Goal: Use online tool/utility: Utilize a website feature to perform a specific function

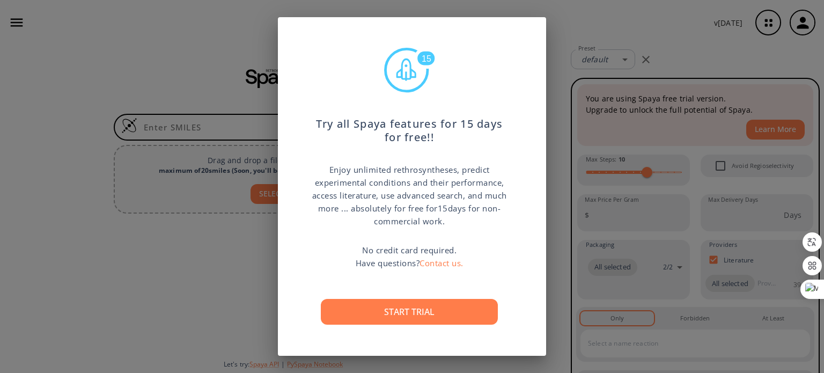
click at [412, 309] on button "Start trial" at bounding box center [409, 312] width 177 height 26
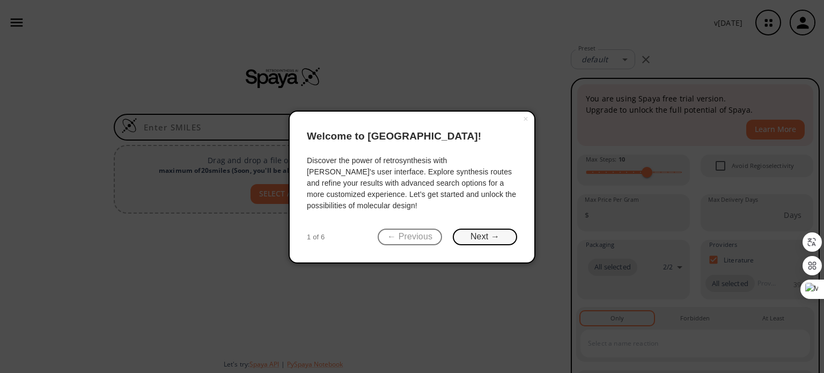
click at [472, 240] on button "Next →" at bounding box center [485, 236] width 64 height 17
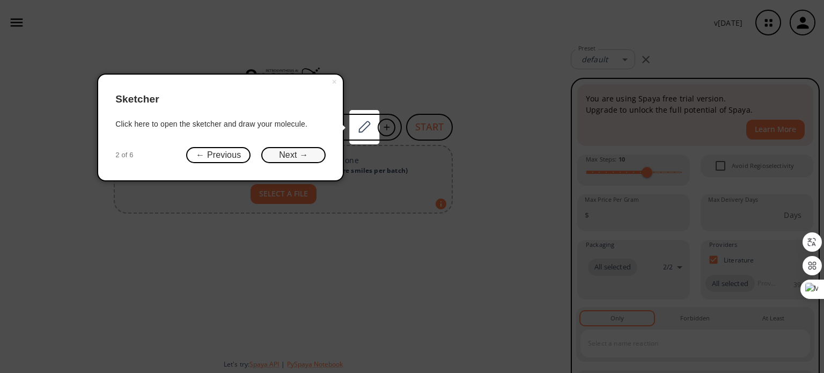
click at [313, 155] on button "Next →" at bounding box center [293, 155] width 64 height 17
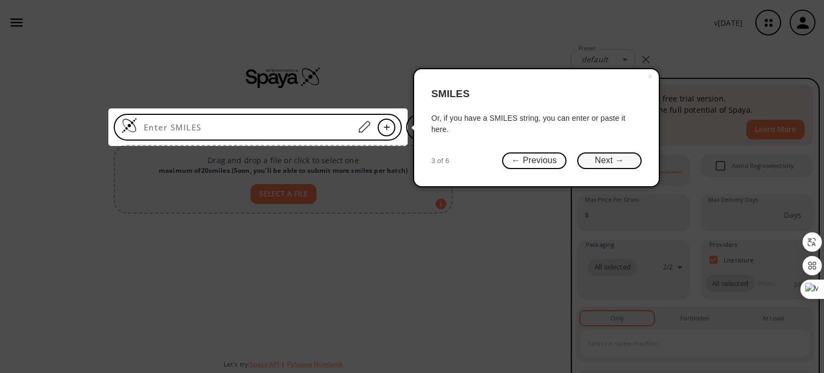
click at [617, 160] on button "Next →" at bounding box center [609, 160] width 64 height 17
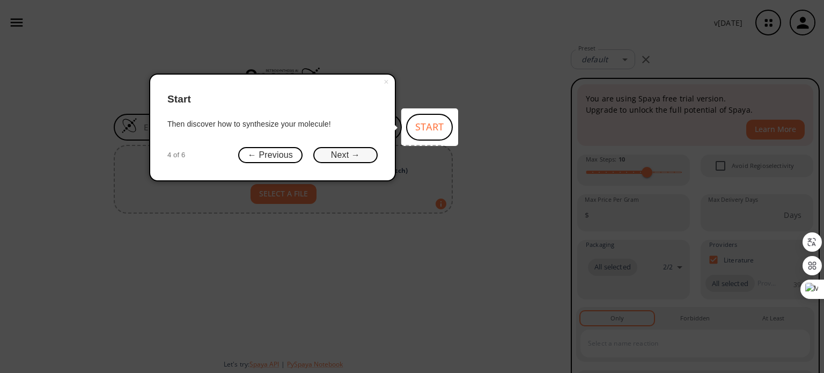
click at [362, 158] on button "Next →" at bounding box center [345, 155] width 64 height 17
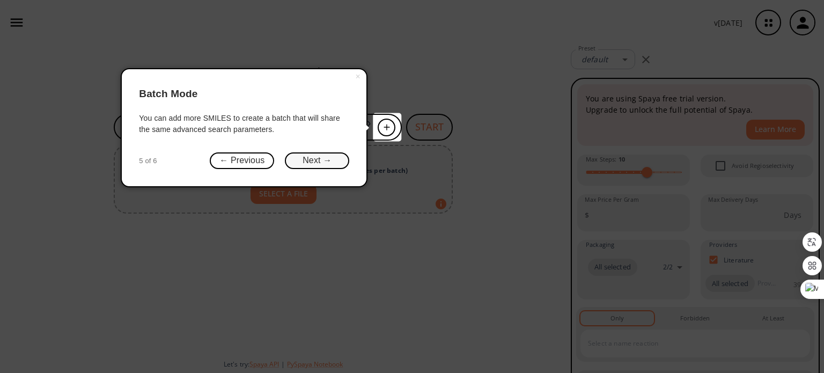
click at [336, 162] on button "Next →" at bounding box center [317, 160] width 64 height 17
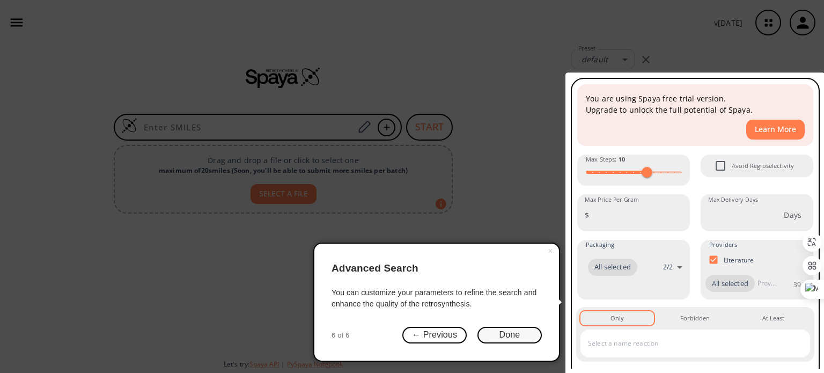
click at [505, 332] on button "Done" at bounding box center [509, 335] width 64 height 17
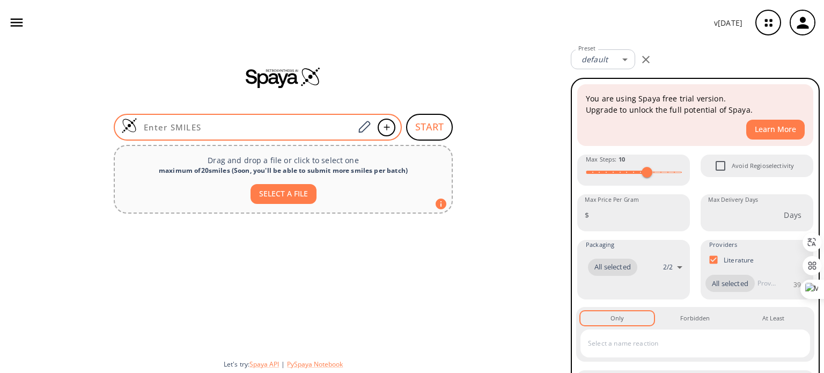
click at [282, 123] on input at bounding box center [245, 127] width 217 height 11
paste input "O=C(NO)/C=C/C1=CC=C(NCC2)C2=C1"
type input "O=C(NO)/C=C/C1=CC=C(NCC2)C2=C1"
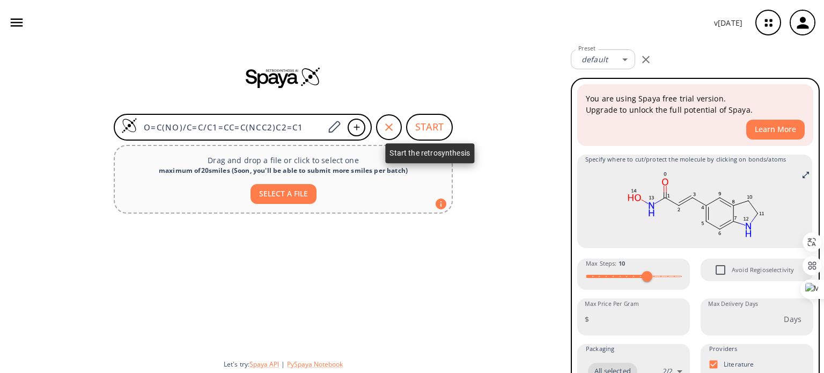
click at [425, 131] on button "START" at bounding box center [429, 127] width 47 height 27
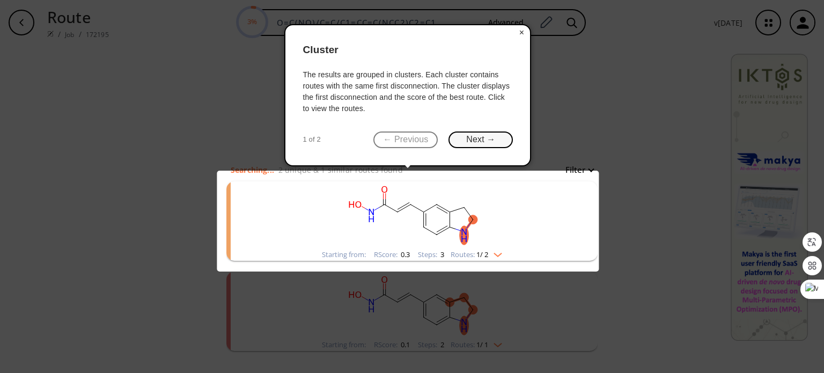
click at [498, 138] on button "Next →" at bounding box center [480, 139] width 64 height 17
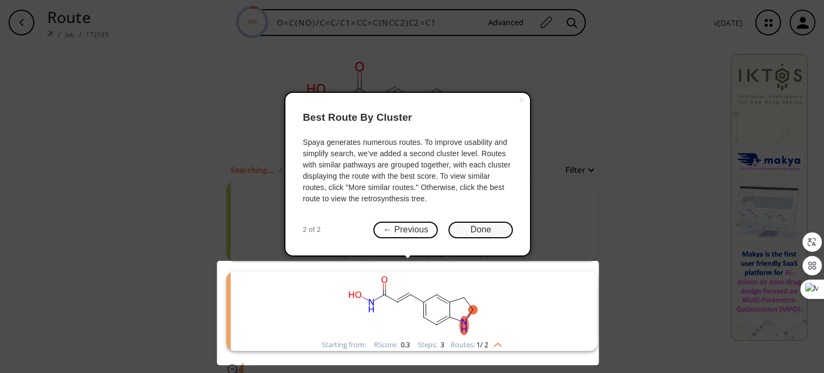
click at [505, 230] on button "Done" at bounding box center [480, 229] width 64 height 17
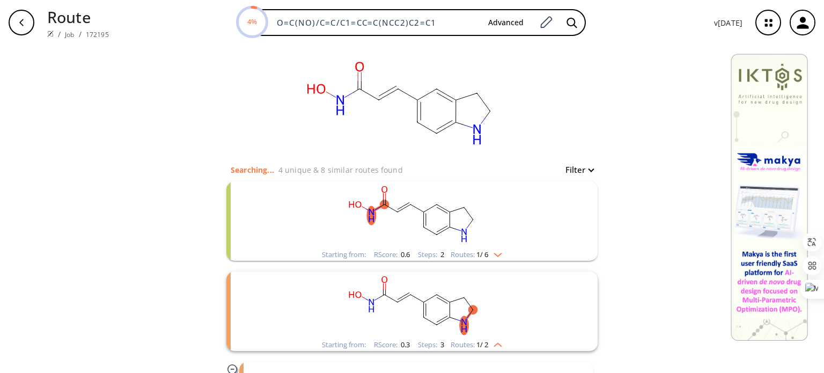
scroll to position [82, 0]
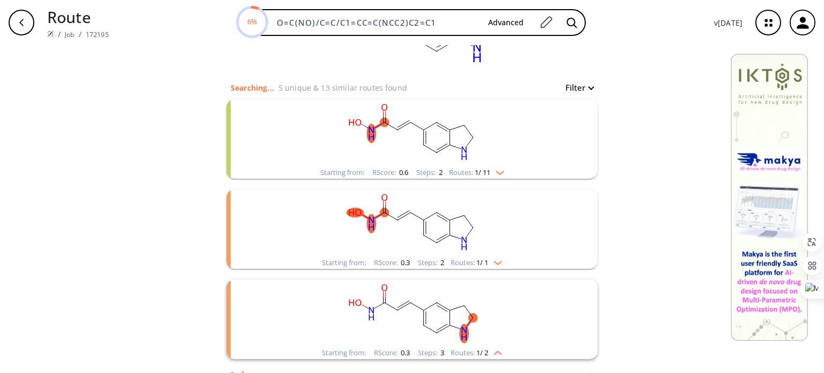
click at [499, 171] on img "clusters" at bounding box center [497, 170] width 14 height 9
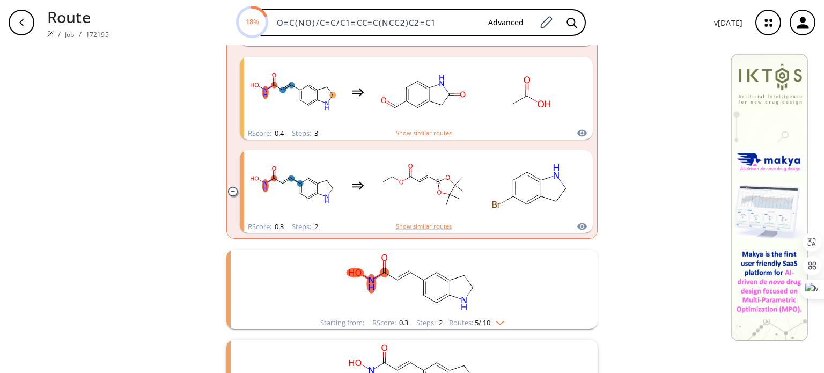
scroll to position [672, 0]
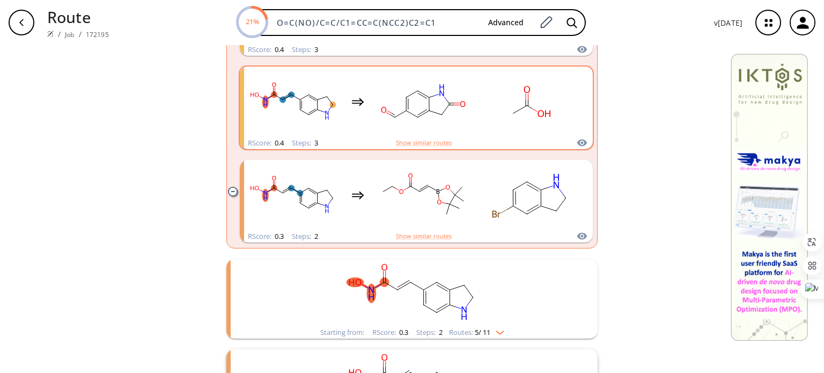
click at [446, 137] on div "RScore : 0.4 Steps : 3 Show similar routes" at bounding box center [416, 143] width 353 height 12
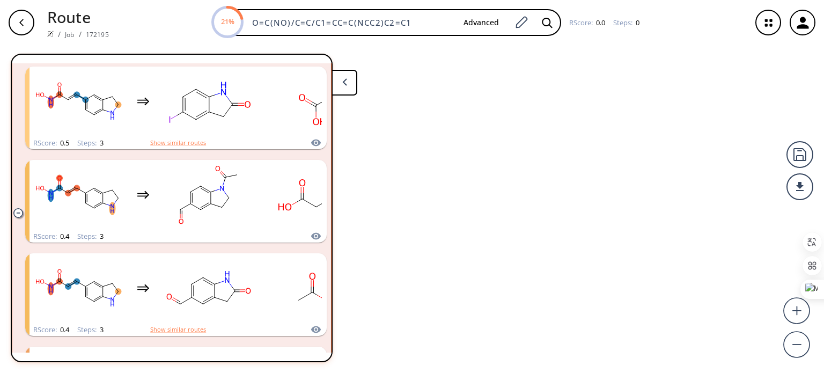
scroll to position [474, 0]
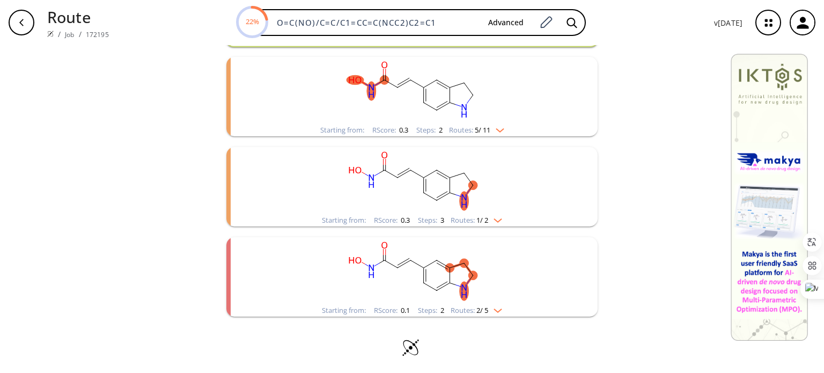
scroll to position [217, 0]
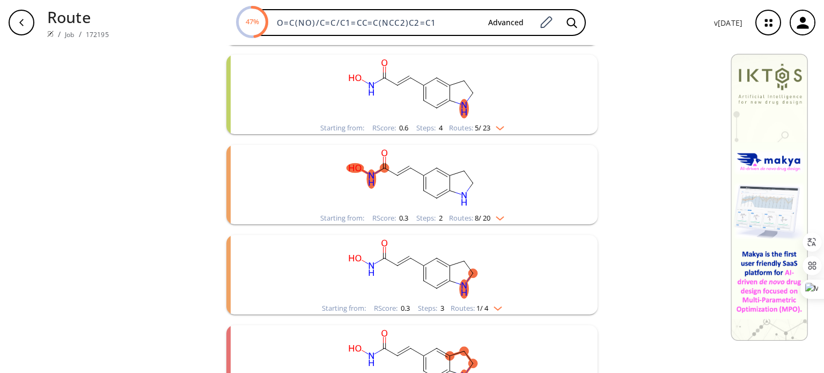
click at [804, 49] on div "clear Searching... 25 unique & 117 similar routes found Filter Starting from: R…" at bounding box center [412, 145] width 824 height 635
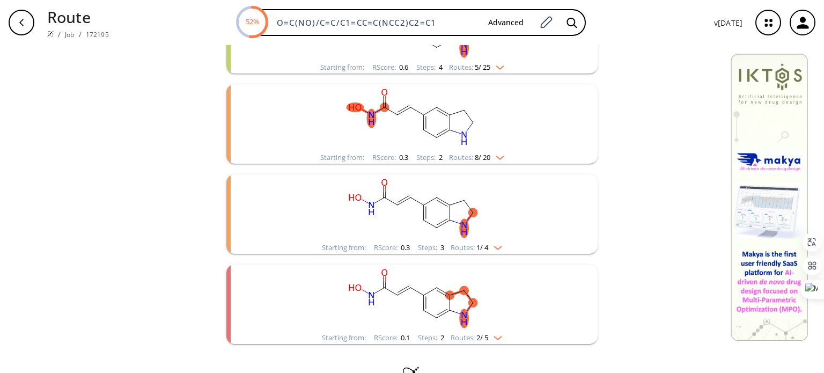
scroll to position [307, 0]
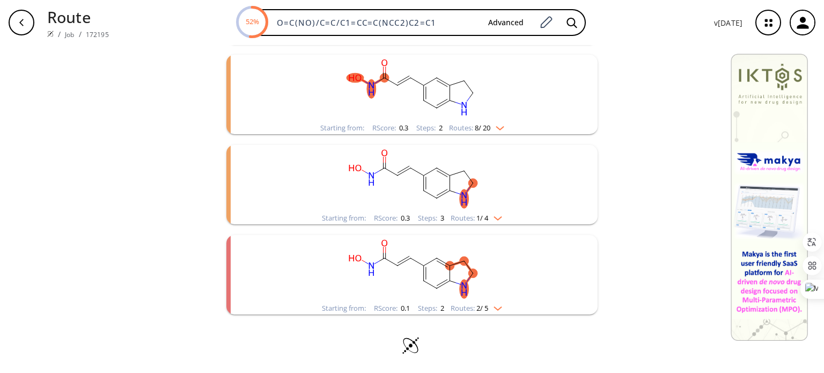
click at [494, 130] on div "Routes: 8 / 20" at bounding box center [476, 127] width 55 height 7
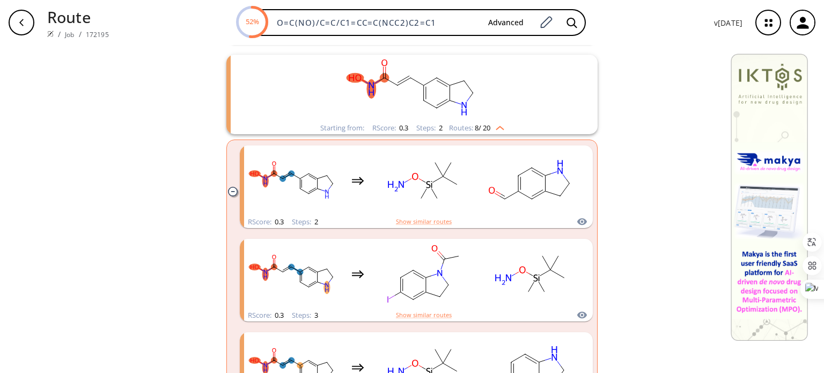
click at [494, 130] on div "Routes: 8 / 20" at bounding box center [476, 127] width 55 height 7
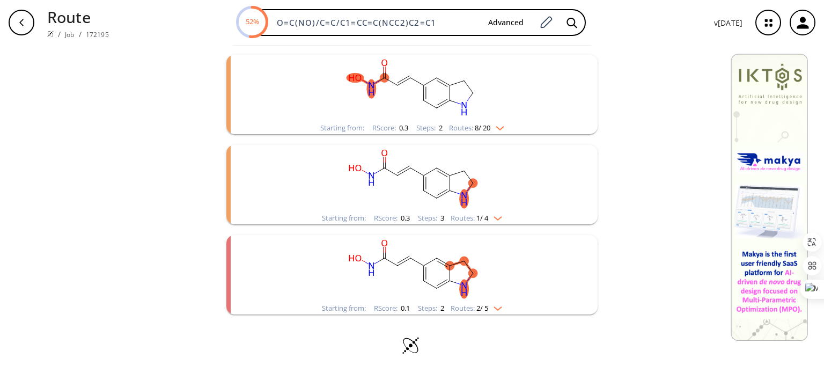
click at [491, 218] on img "clusters" at bounding box center [495, 216] width 14 height 9
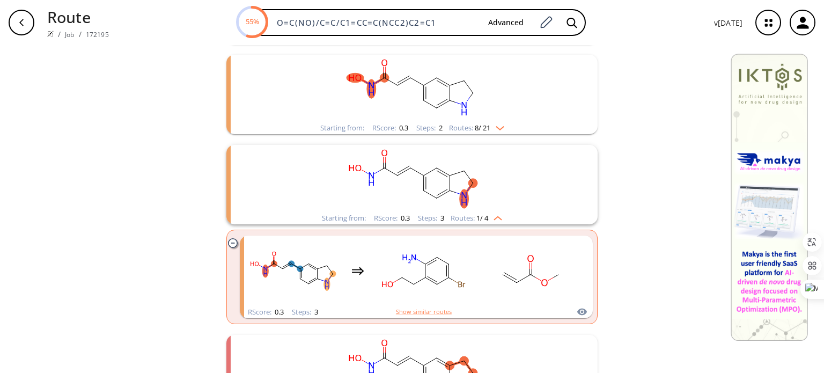
scroll to position [406, 0]
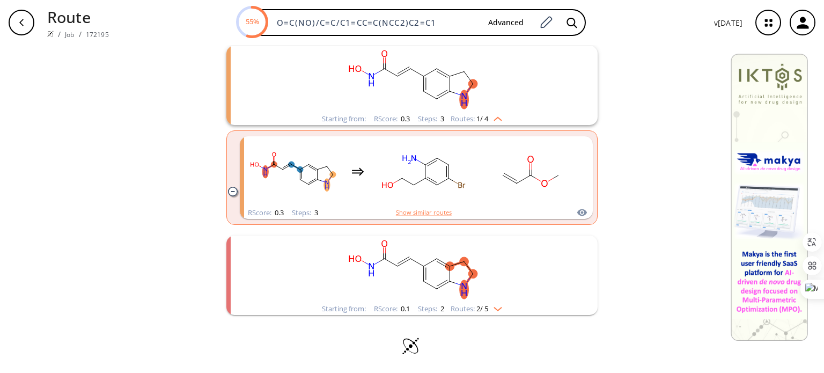
click at [494, 303] on img "clusters" at bounding box center [495, 306] width 14 height 9
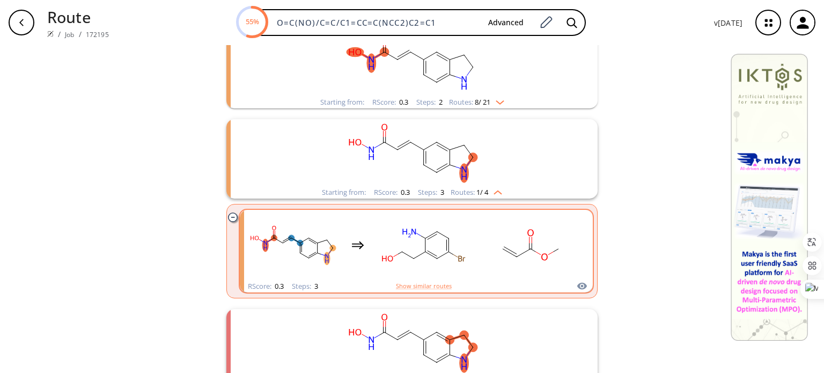
scroll to position [331, 0]
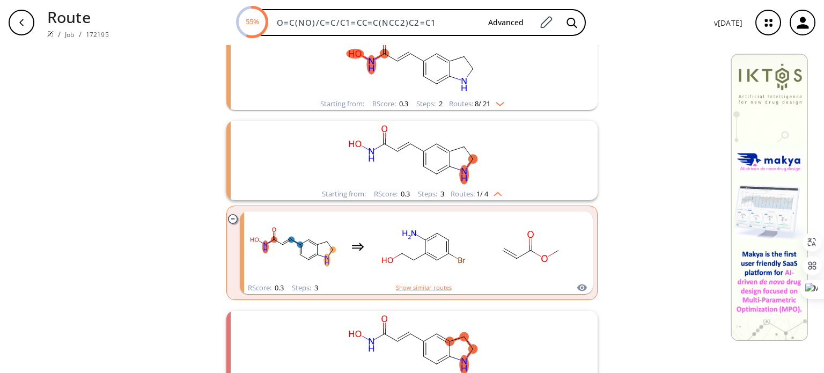
click at [493, 190] on img "clusters" at bounding box center [495, 192] width 14 height 9
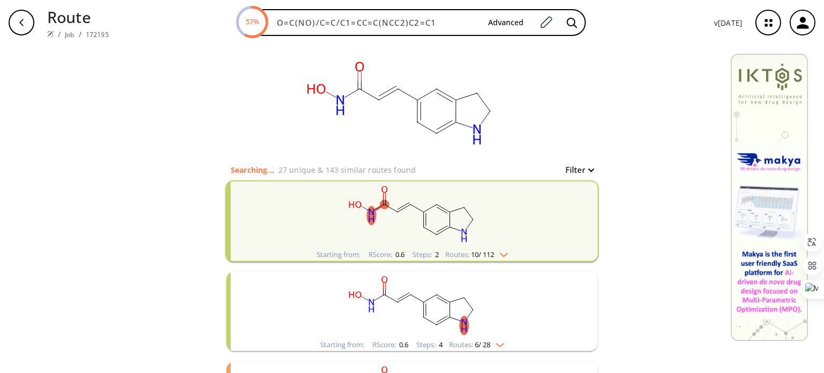
scroll to position [107, 0]
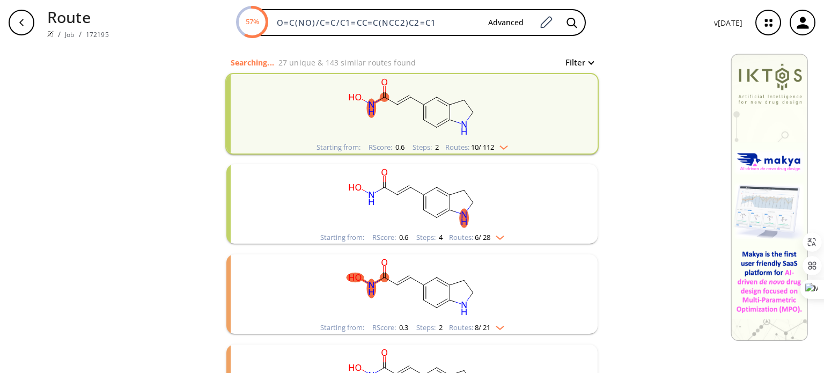
click at [504, 235] on div "Starting from: RScore : 0.6 Steps : 4 Routes: 6 / 28" at bounding box center [412, 237] width 200 height 12
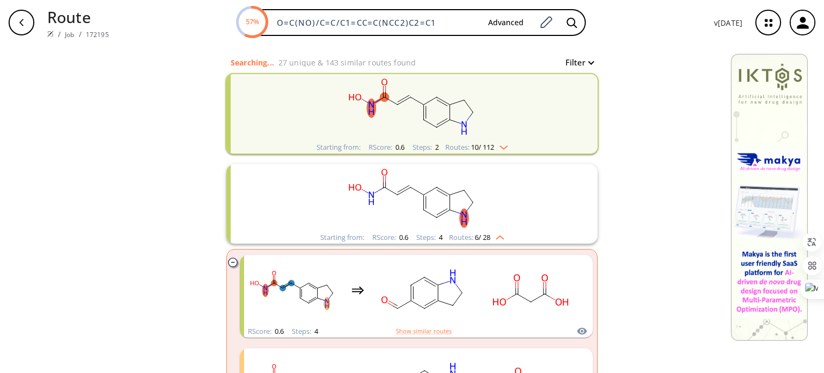
click at [504, 235] on div "Starting from: RScore : 0.6 Steps : 4 Routes: 6 / 28" at bounding box center [412, 237] width 200 height 12
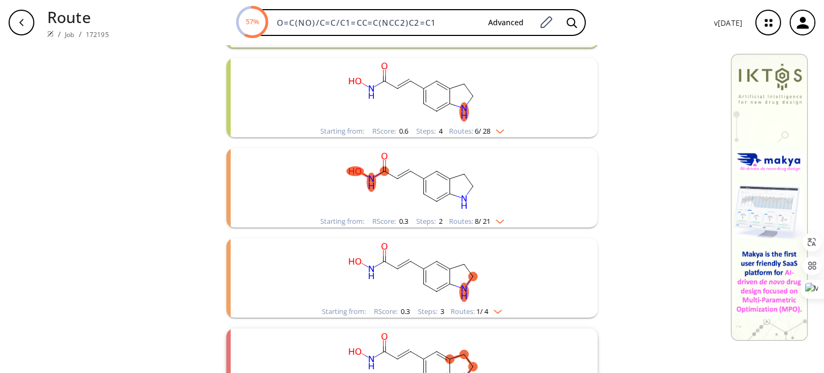
scroll to position [214, 0]
click at [499, 219] on img "clusters" at bounding box center [497, 218] width 14 height 9
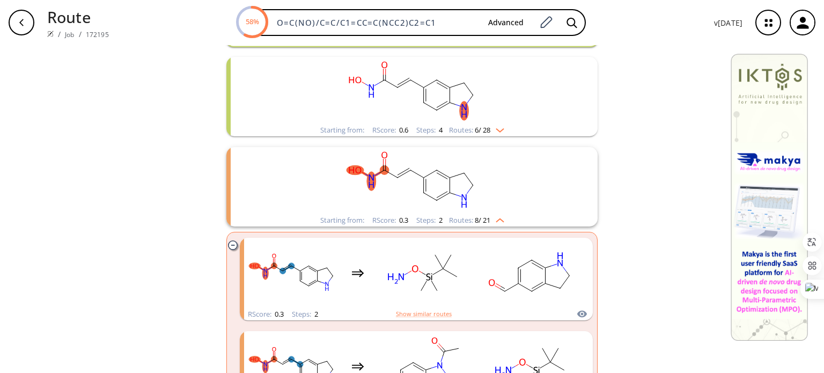
click at [499, 219] on img "clusters" at bounding box center [497, 218] width 14 height 9
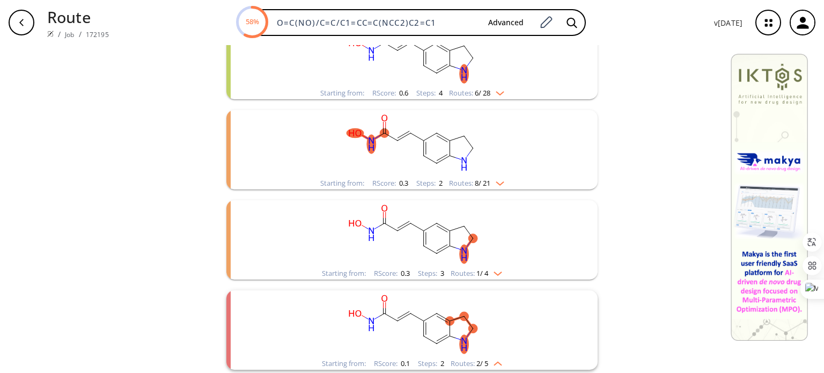
scroll to position [268, 0]
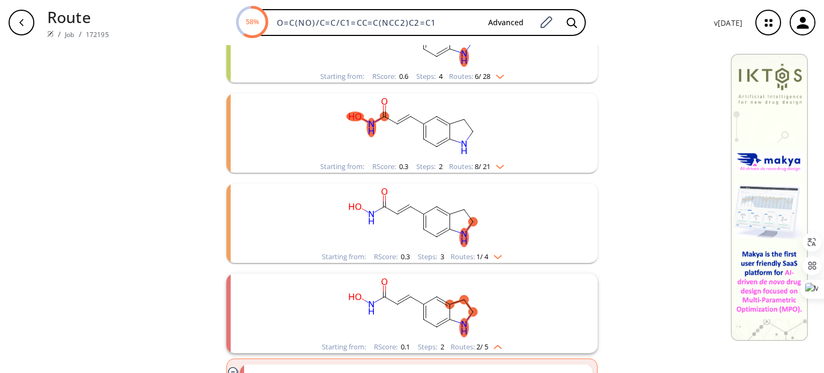
click at [488, 257] on img "clusters" at bounding box center [495, 254] width 14 height 9
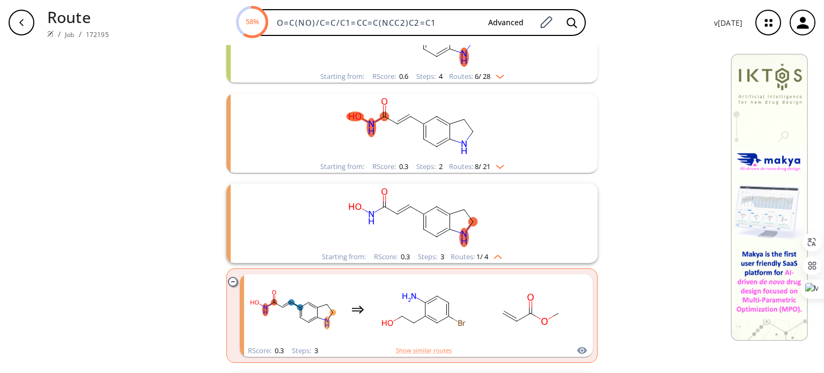
click at [488, 257] on img "clusters" at bounding box center [495, 254] width 14 height 9
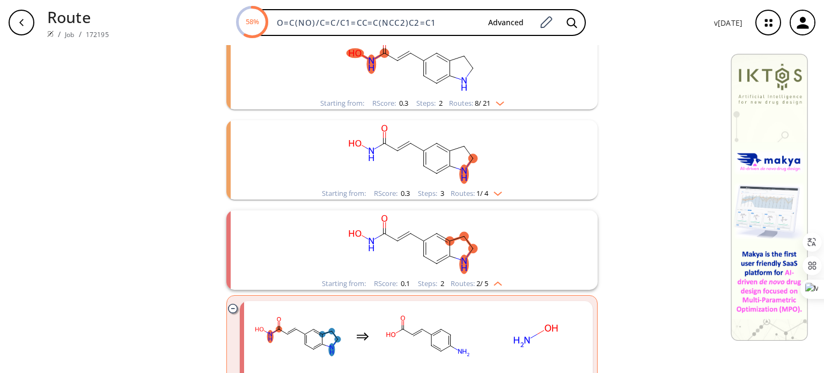
scroll to position [375, 0]
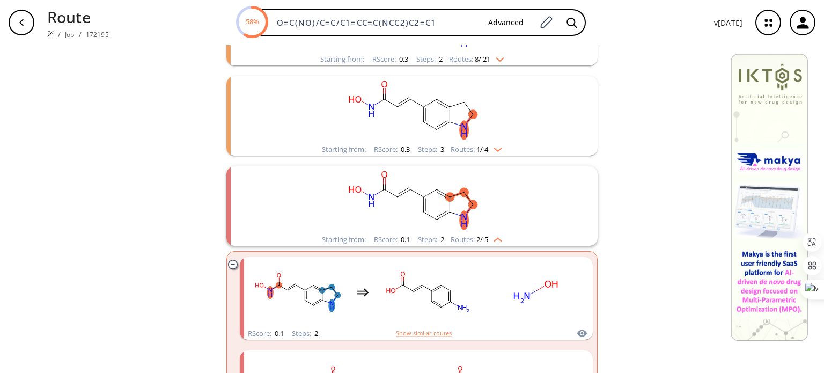
click at [488, 236] on img "clusters" at bounding box center [495, 237] width 14 height 9
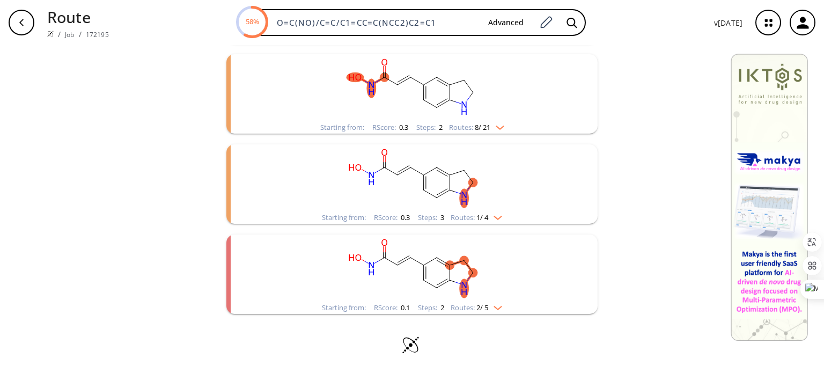
scroll to position [307, 0]
click at [505, 210] on rect "clusters" at bounding box center [411, 178] width 279 height 67
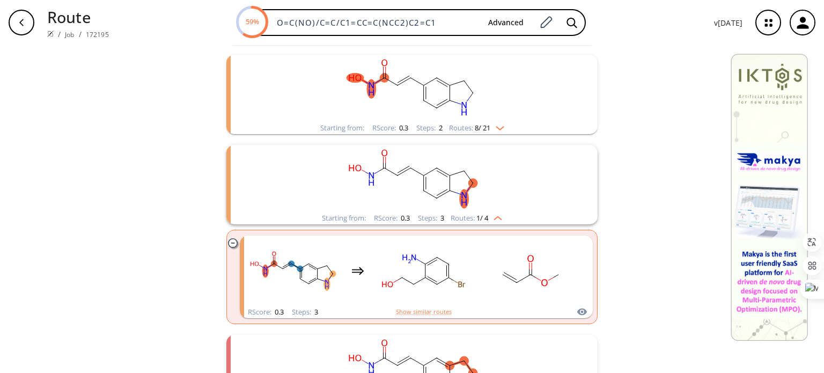
click at [503, 211] on rect "clusters" at bounding box center [411, 178] width 279 height 67
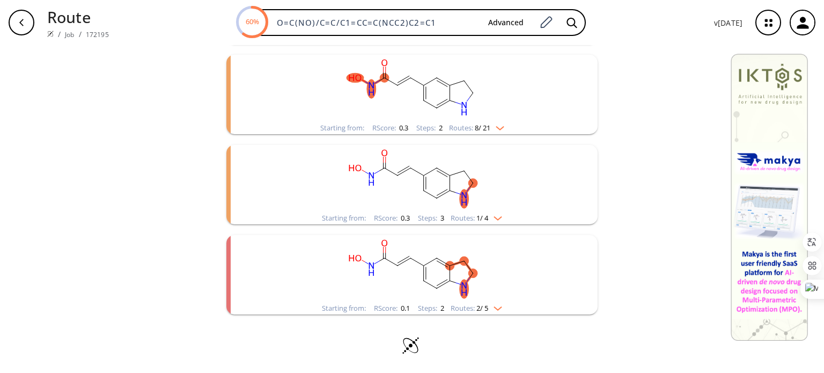
click at [490, 300] on rect "clusters" at bounding box center [411, 268] width 279 height 67
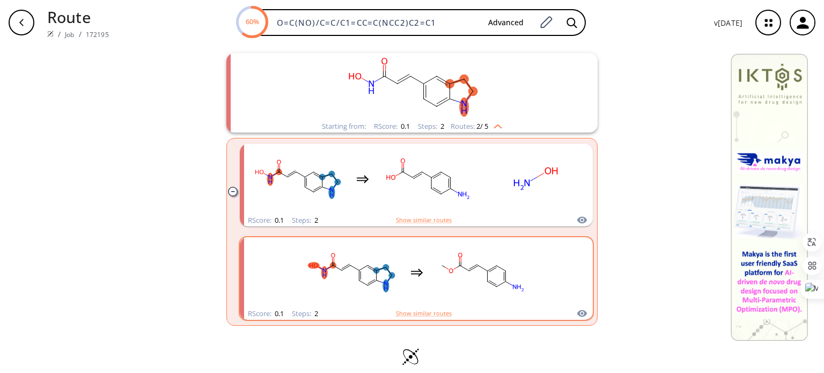
scroll to position [500, 0]
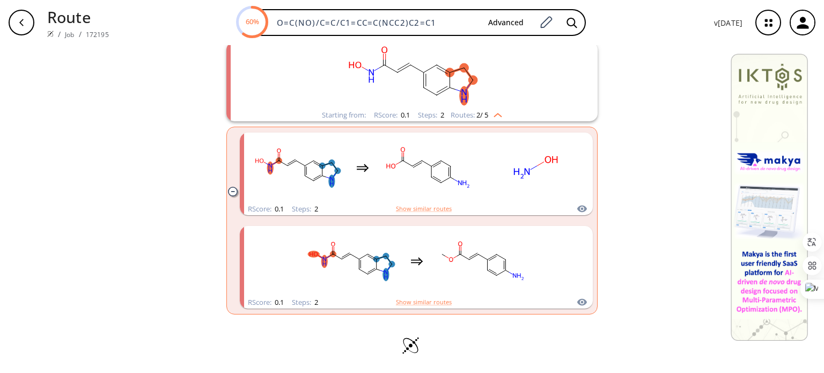
click at [498, 113] on img "clusters" at bounding box center [495, 113] width 14 height 9
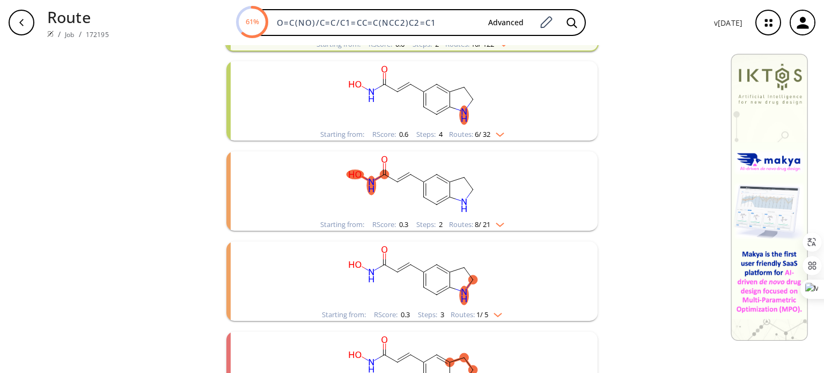
scroll to position [307, 0]
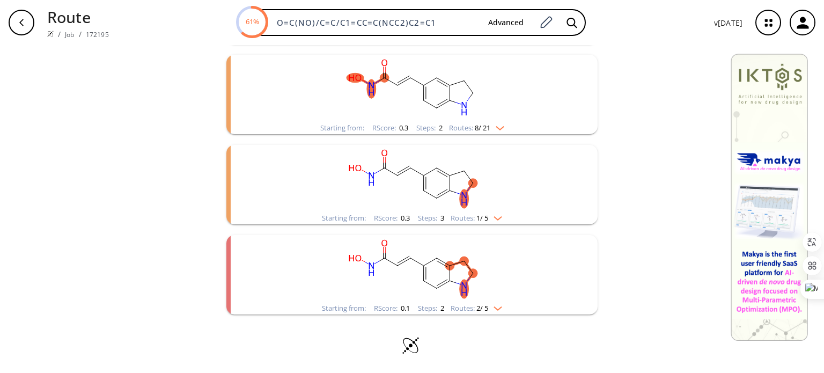
click at [307, 174] on rect "clusters" at bounding box center [411, 178] width 279 height 67
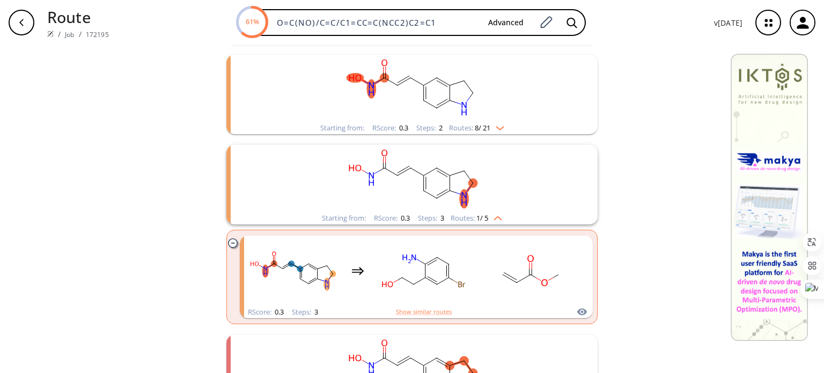
click at [307, 174] on rect "clusters" at bounding box center [411, 178] width 279 height 67
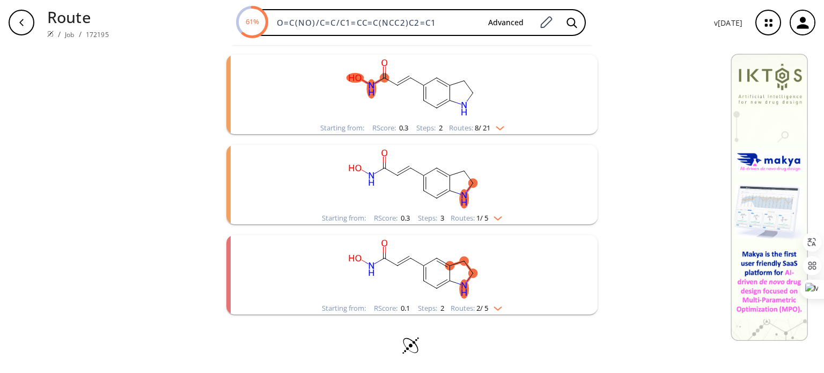
click at [292, 258] on rect "clusters" at bounding box center [411, 268] width 279 height 67
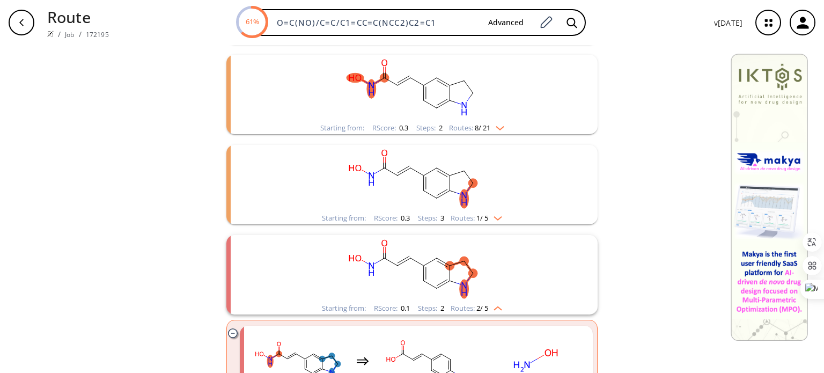
scroll to position [500, 0]
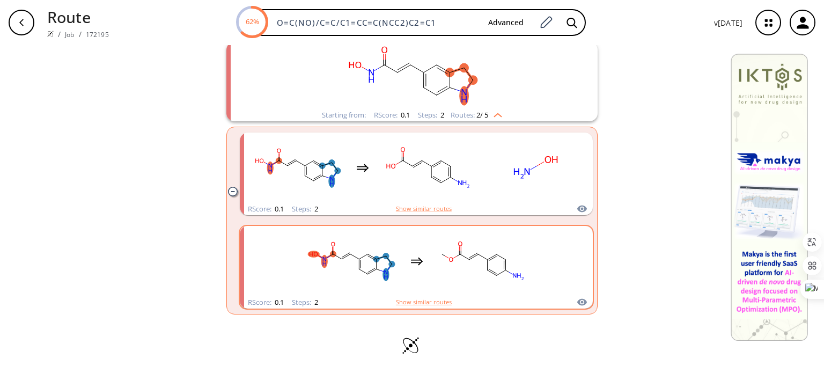
click at [293, 265] on div "clusters" at bounding box center [416, 261] width 353 height 70
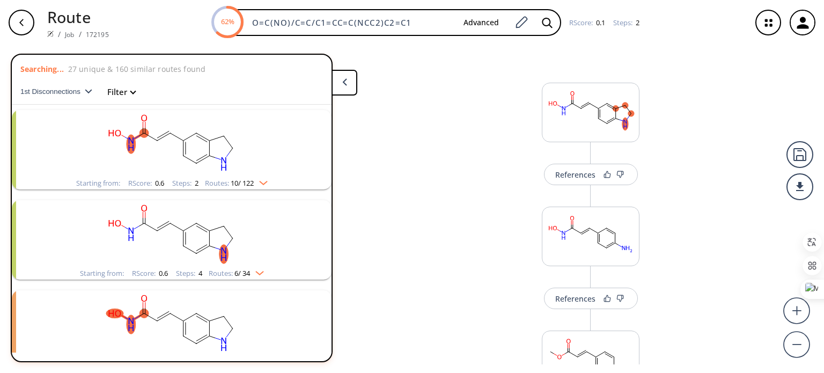
click at [476, 244] on div "References More routes from here References More routes from here" at bounding box center [412, 204] width 824 height 319
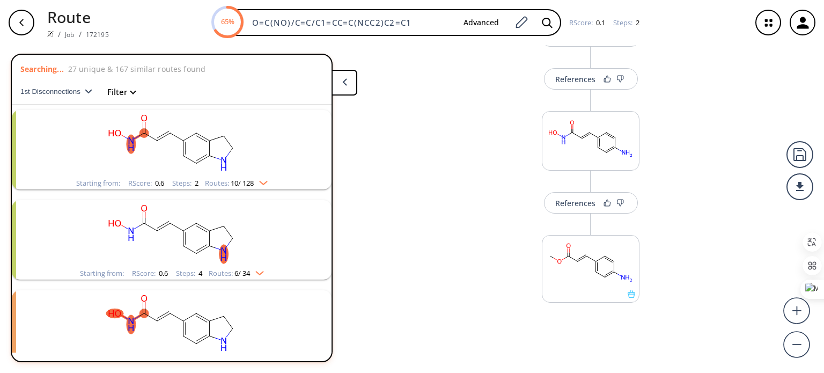
scroll to position [97, 0]
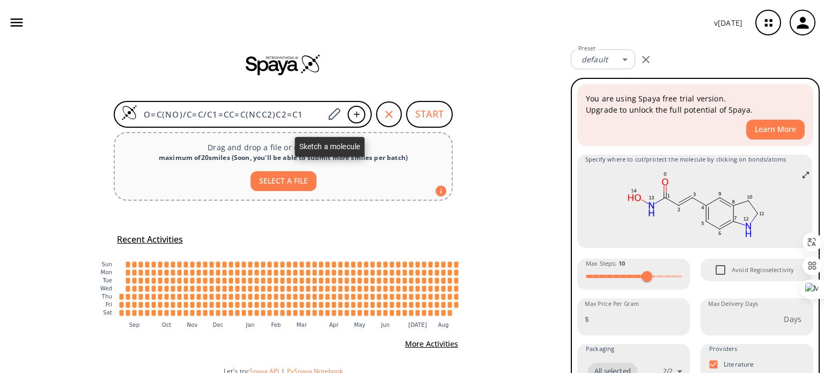
scroll to position [19, 0]
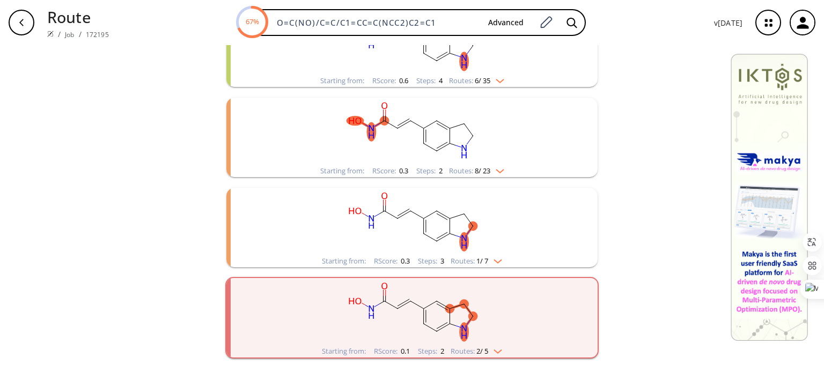
scroll to position [199, 0]
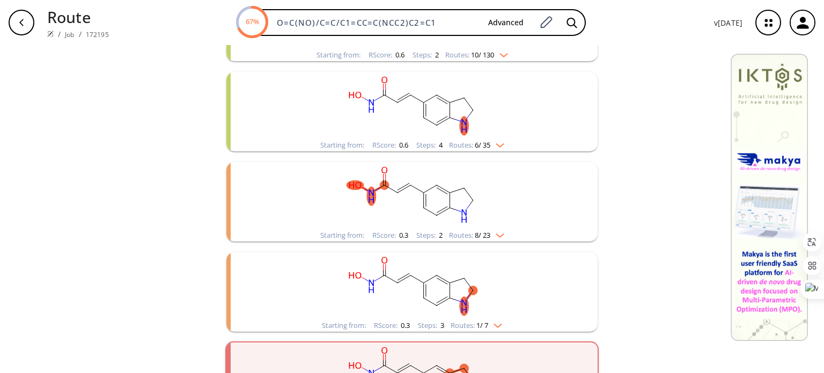
click at [498, 234] on img "clusters" at bounding box center [497, 233] width 14 height 9
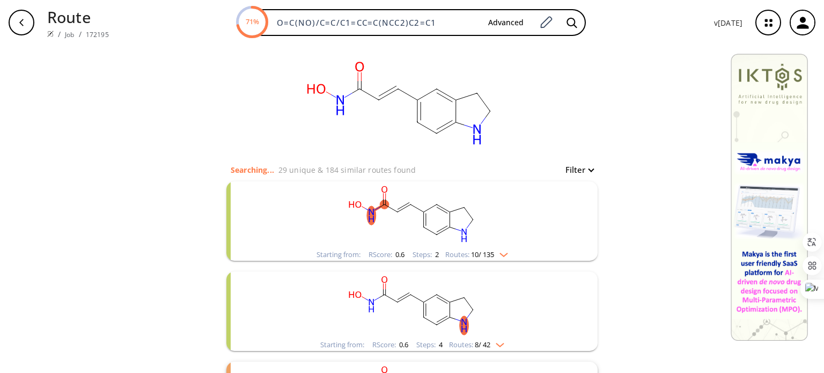
scroll to position [161, 0]
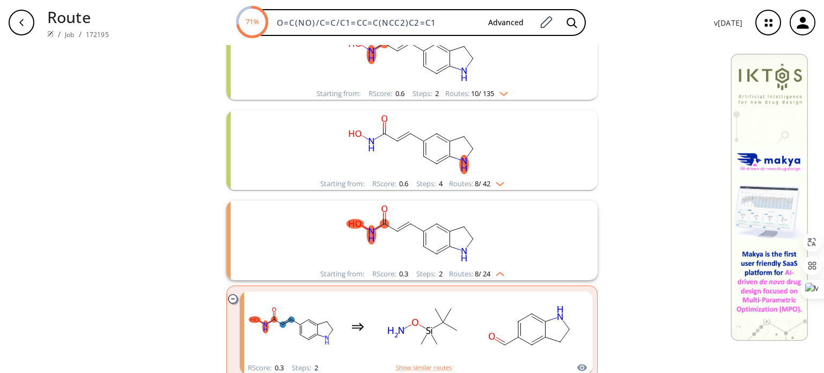
click at [496, 270] on img "clusters" at bounding box center [497, 272] width 14 height 9
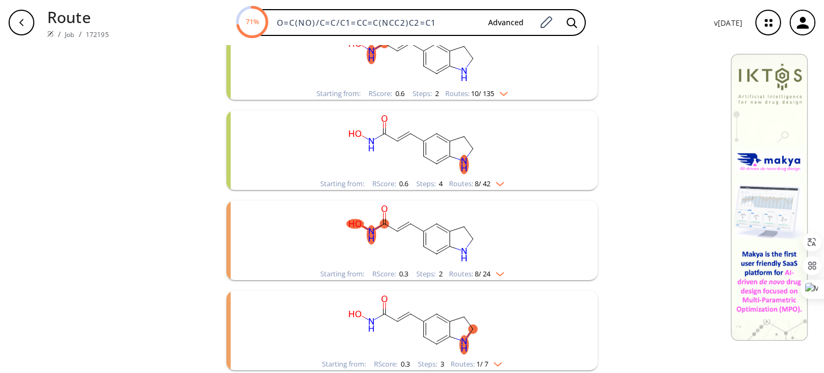
scroll to position [107, 0]
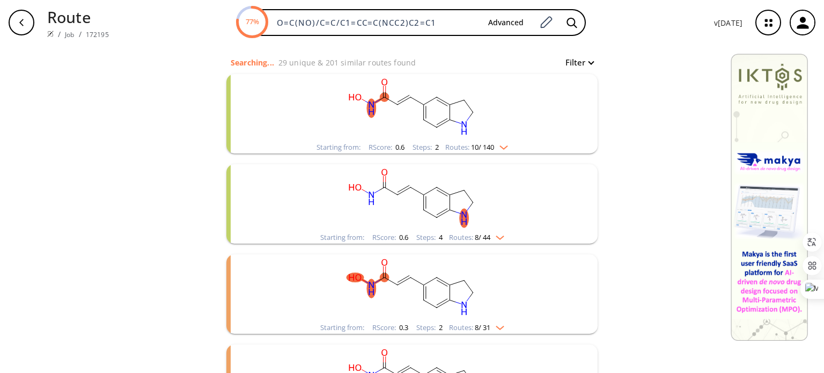
click at [502, 142] on img "clusters" at bounding box center [501, 145] width 14 height 9
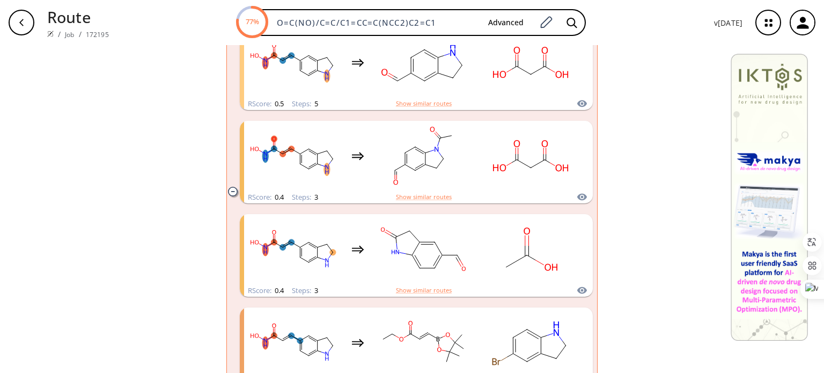
scroll to position [912, 0]
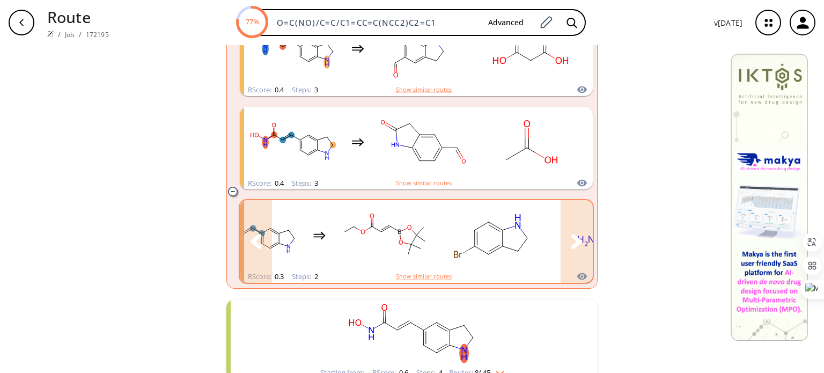
drag, startPoint x: 581, startPoint y: 221, endPoint x: 558, endPoint y: 243, distance: 32.2
click at [560, 243] on button "clusters" at bounding box center [576, 241] width 32 height 83
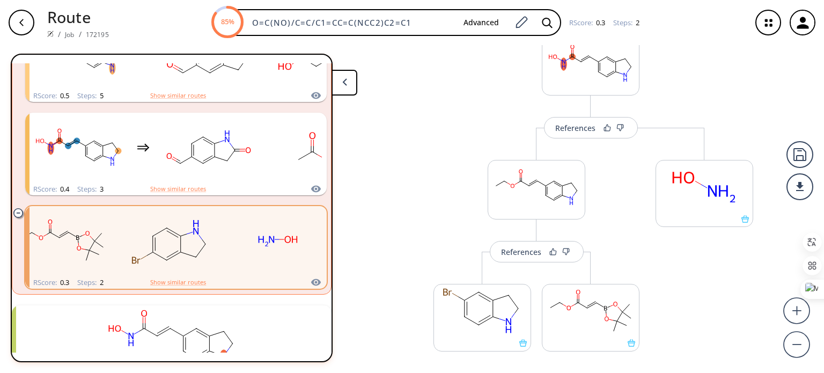
scroll to position [97, 0]
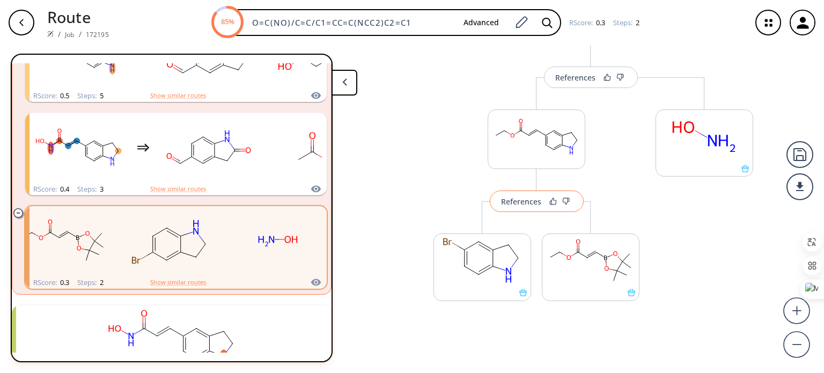
click at [521, 205] on button "References" at bounding box center [537, 200] width 94 height 21
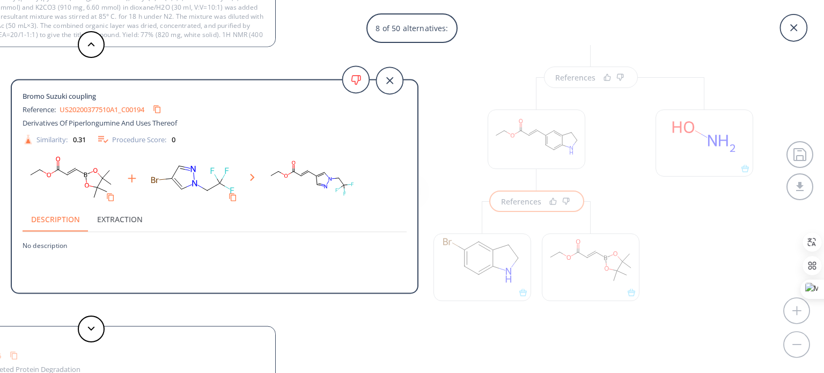
scroll to position [928, 0]
drag, startPoint x: 772, startPoint y: 122, endPoint x: 691, endPoint y: 137, distance: 82.9
click at [770, 122] on div "8 of 50 alternatives: Bromo Suzuki-type coupling Reference: US20150086551A1_C00…" at bounding box center [412, 186] width 824 height 373
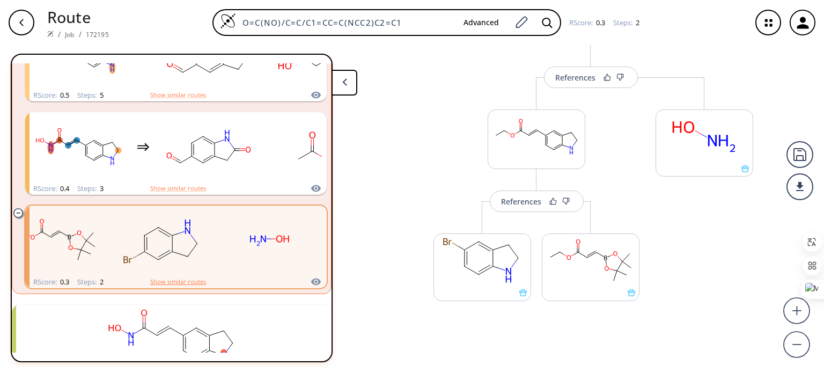
click at [199, 285] on button "Show similar routes" at bounding box center [178, 282] width 56 height 10
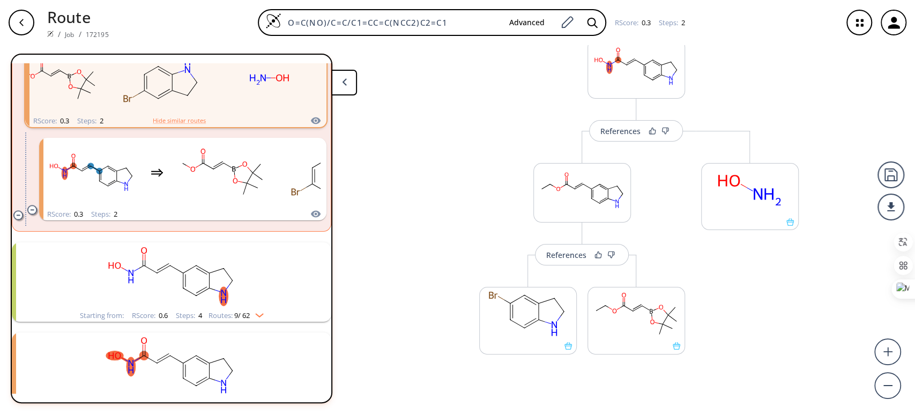
scroll to position [0, 0]
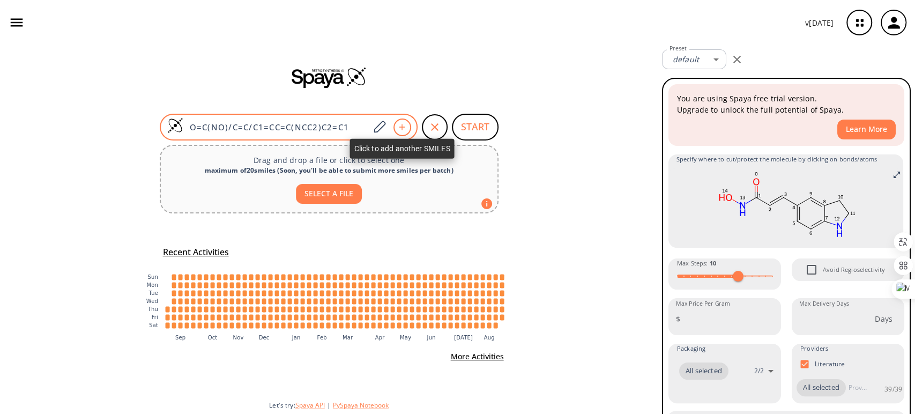
click at [397, 130] on div at bounding box center [403, 128] width 18 height 18
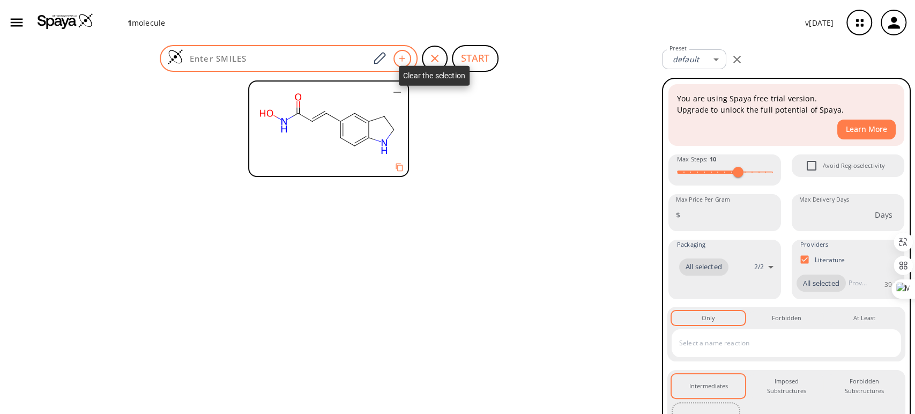
click at [434, 59] on icon "button" at bounding box center [434, 58] width 13 height 13
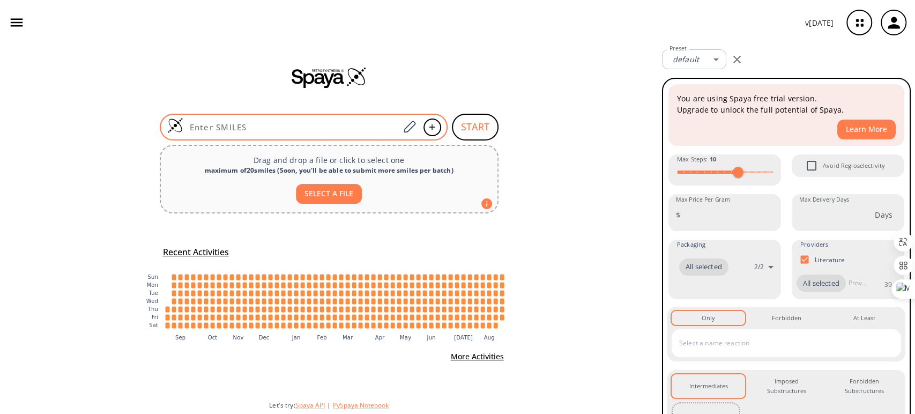
click at [285, 127] on input at bounding box center [291, 127] width 217 height 11
paste input "BrC1=C(OC)C=C2C([GEOGRAPHIC_DATA](NC2=O)=O)=C1"
type input "BrC1=C(OC)C=C2C([GEOGRAPHIC_DATA](NC2=O)=O)=C1"
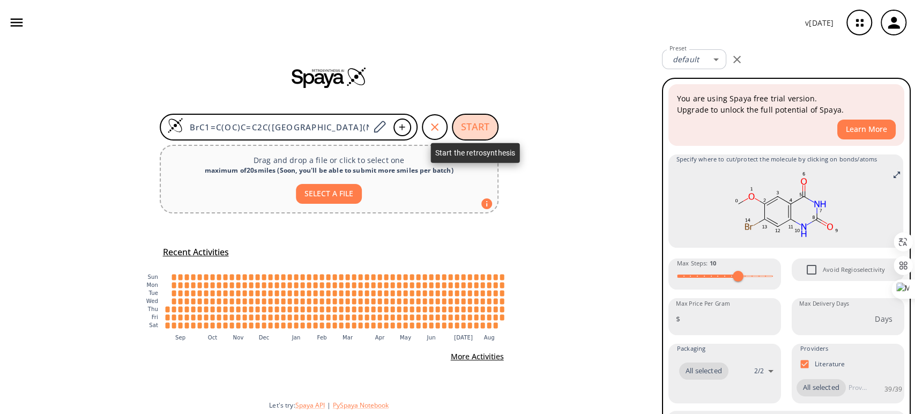
click at [480, 125] on button "START" at bounding box center [475, 127] width 47 height 27
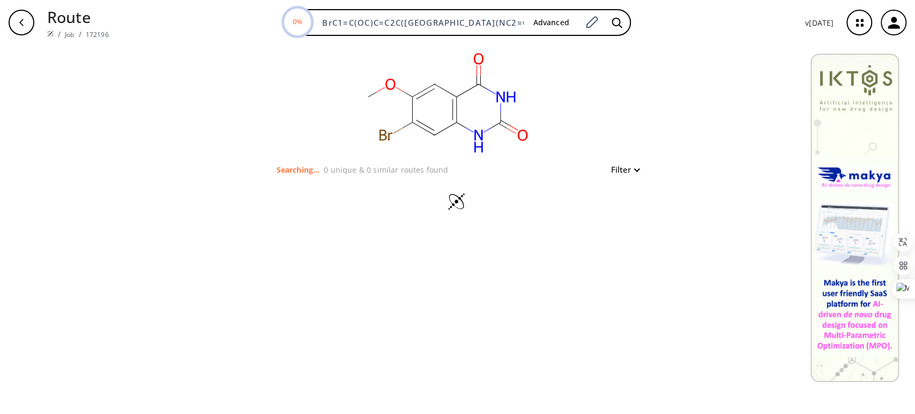
click at [633, 167] on button "Filter" at bounding box center [622, 170] width 34 height 8
click at [693, 137] on div at bounding box center [457, 207] width 915 height 414
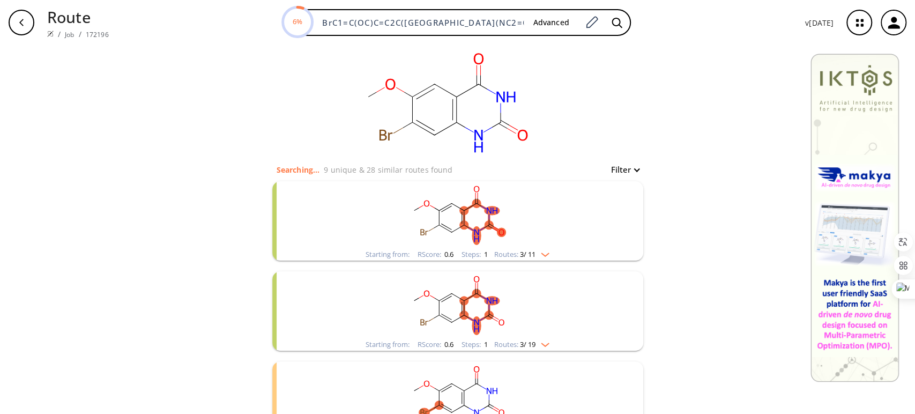
click at [545, 252] on img "clusters" at bounding box center [543, 252] width 14 height 9
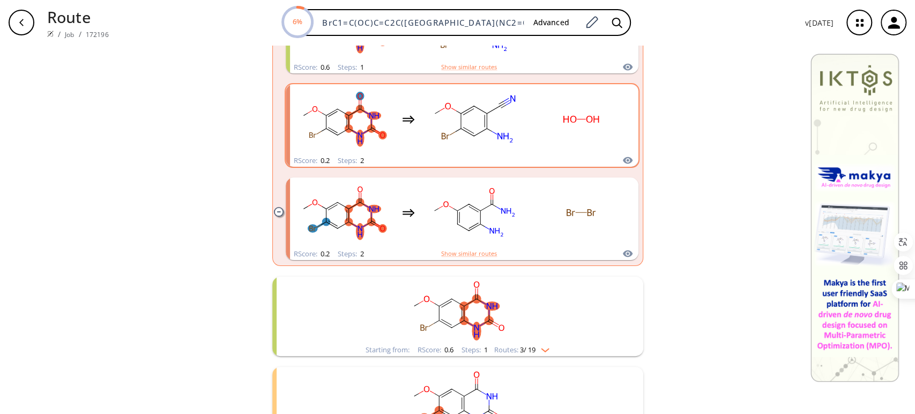
scroll to position [357, 0]
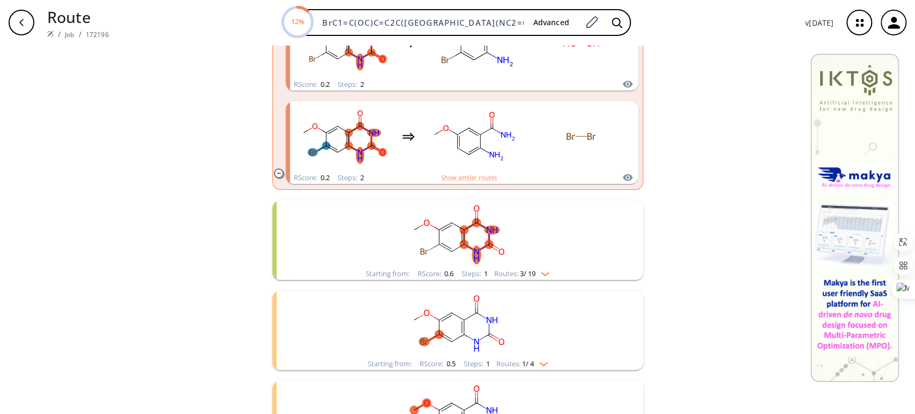
click at [541, 268] on img "clusters" at bounding box center [543, 272] width 14 height 9
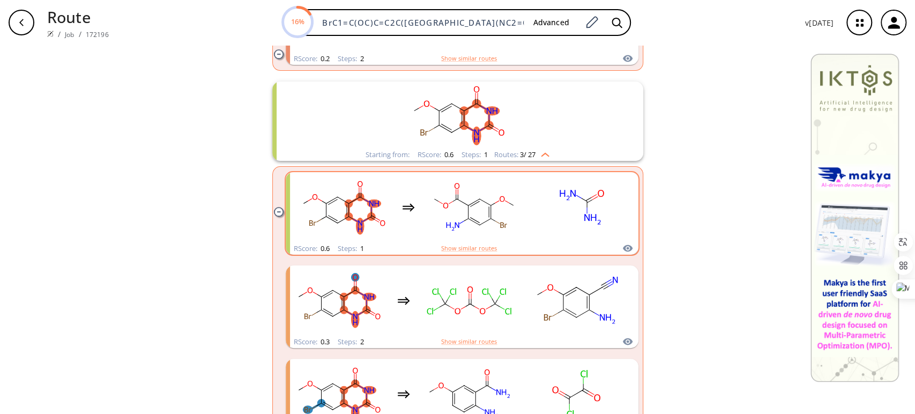
scroll to position [536, 0]
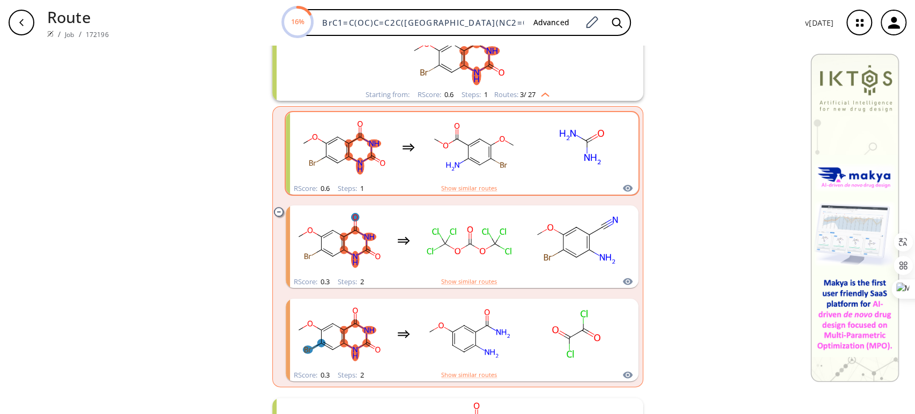
click at [536, 156] on rect "clusters" at bounding box center [581, 147] width 97 height 67
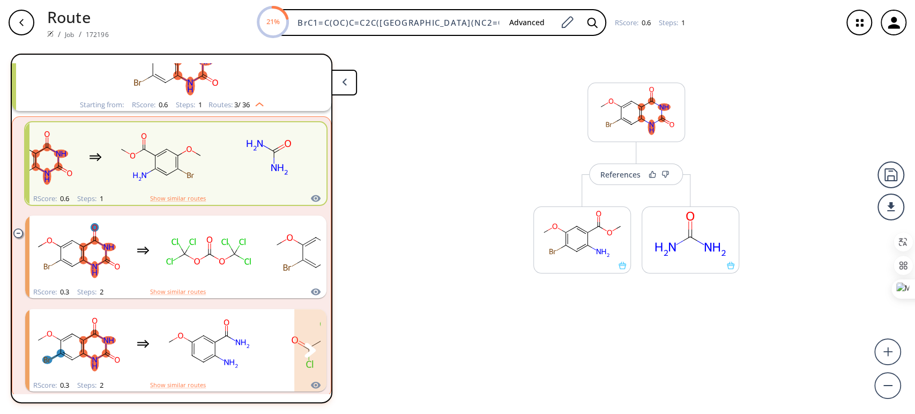
scroll to position [233, 0]
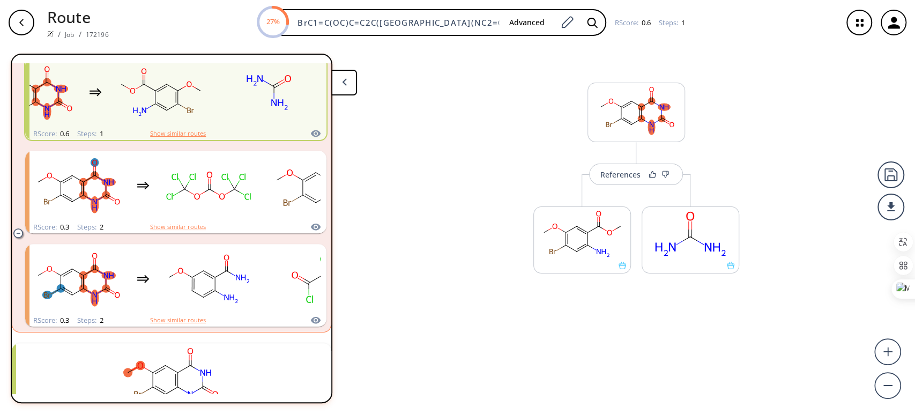
click at [188, 134] on button "Show similar routes" at bounding box center [178, 134] width 56 height 10
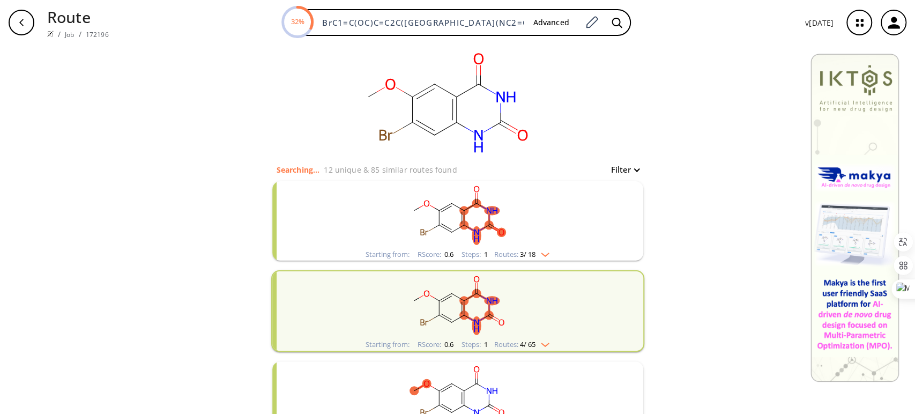
scroll to position [119, 0]
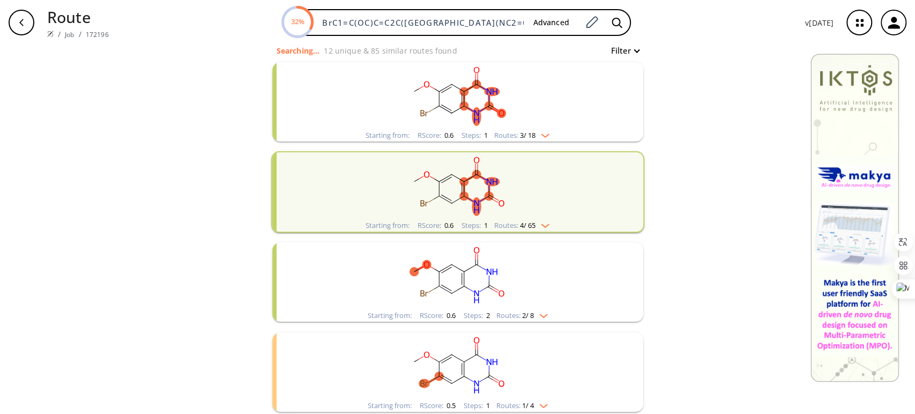
click at [541, 210] on rect "clusters" at bounding box center [458, 185] width 279 height 67
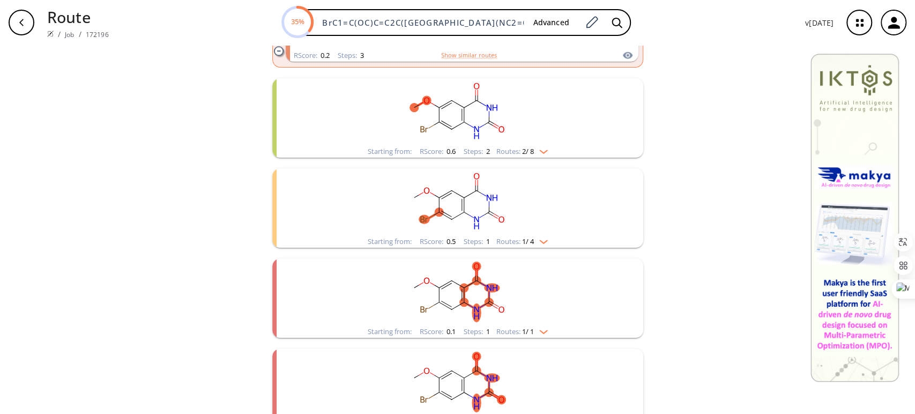
scroll to position [715, 0]
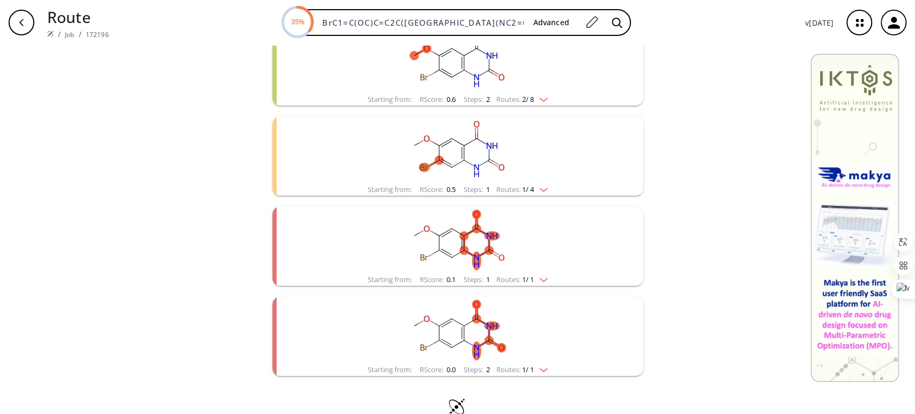
click at [510, 276] on div "Routes: 1 / 1" at bounding box center [522, 279] width 51 height 7
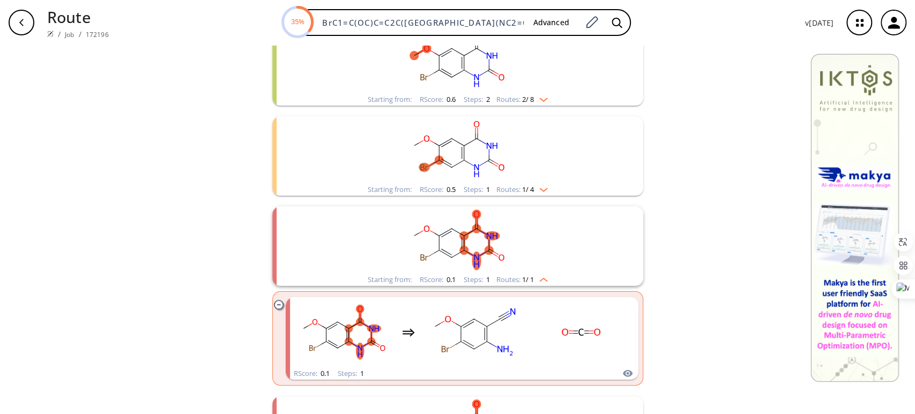
scroll to position [835, 0]
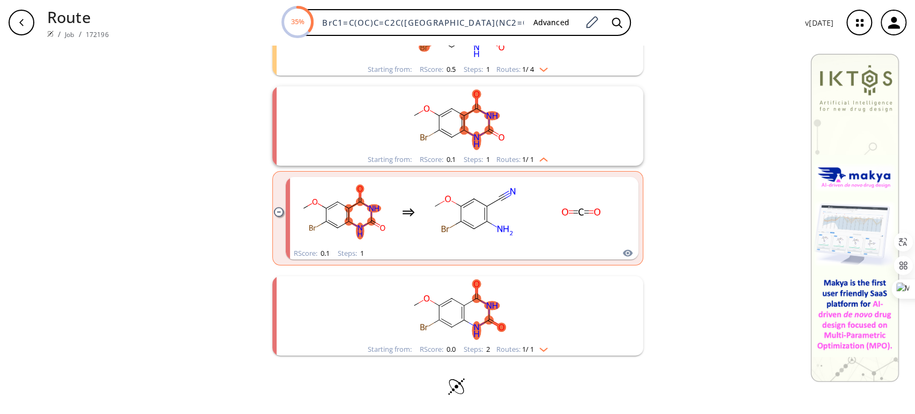
click at [505, 328] on rect "clusters" at bounding box center [458, 309] width 279 height 67
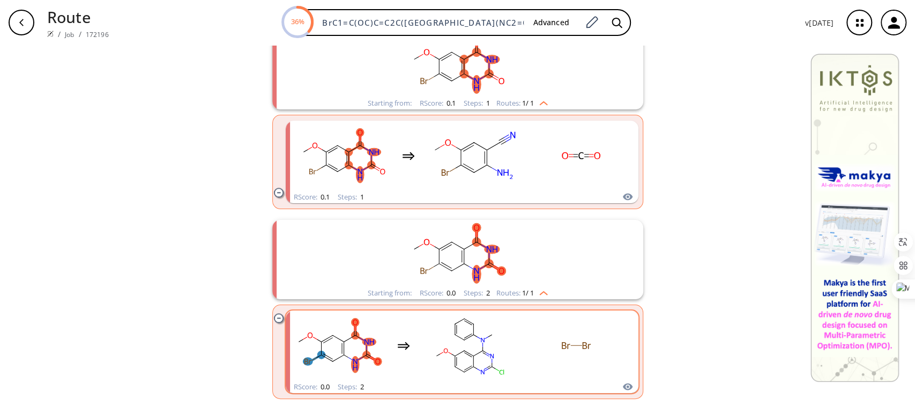
scroll to position [935, 0]
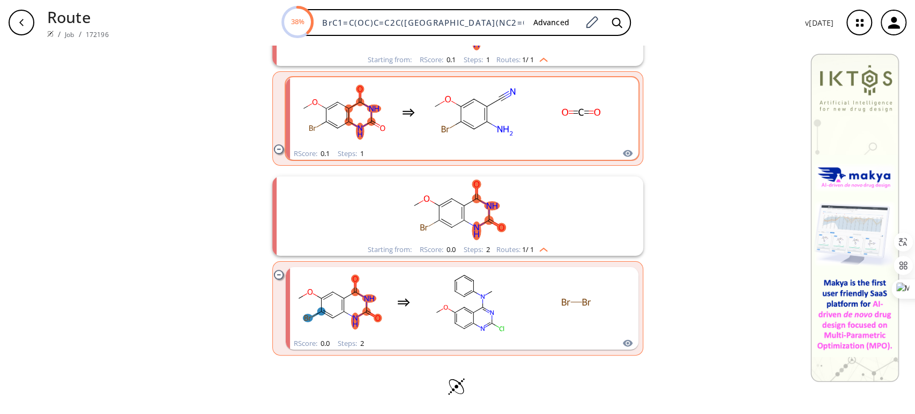
click at [566, 137] on rect "clusters" at bounding box center [581, 112] width 97 height 67
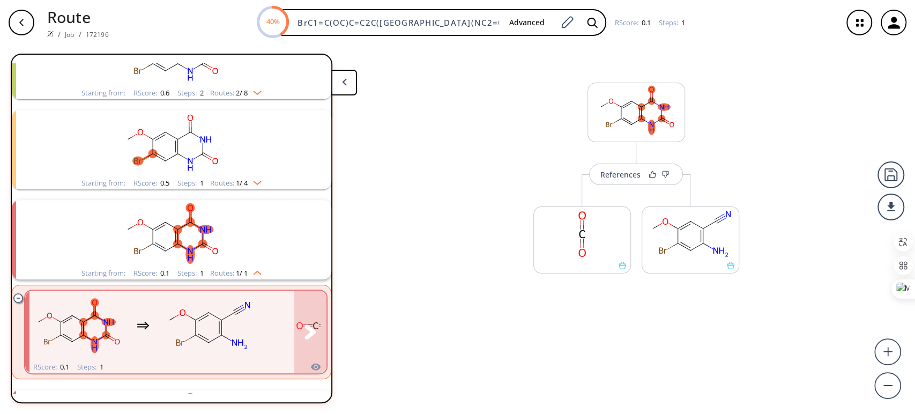
scroll to position [265, 0]
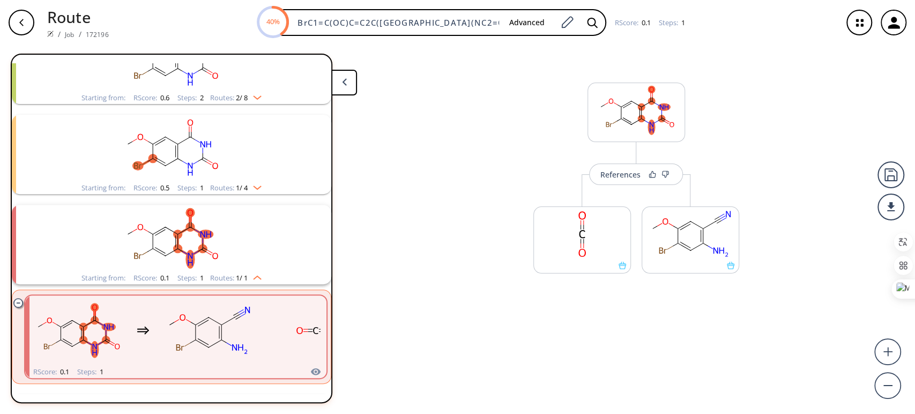
click at [233, 245] on rect "clusters" at bounding box center [171, 238] width 279 height 67
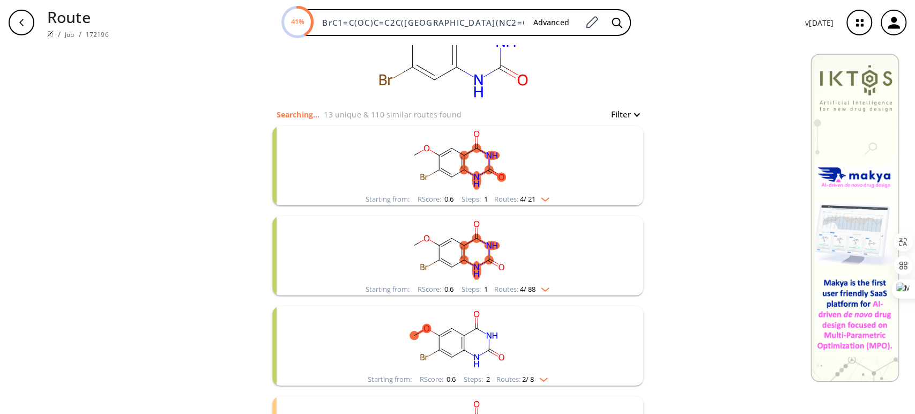
scroll to position [60, 0]
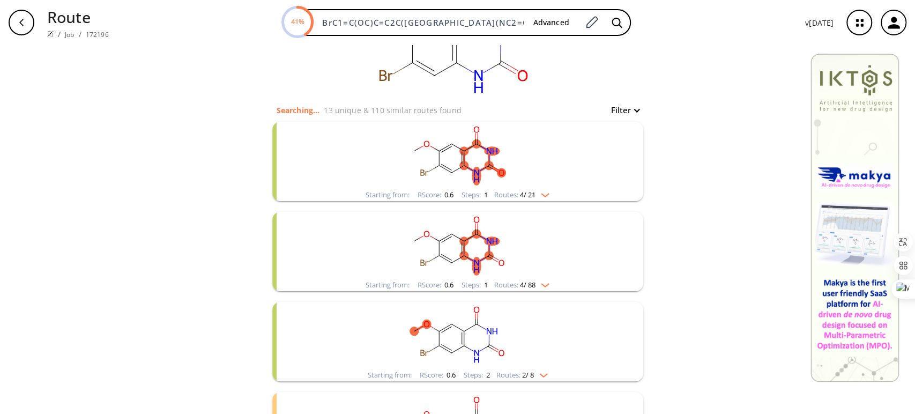
click at [585, 192] on div "Starting from: RScore : 0.6 Steps : 1 Routes: 4 / 21" at bounding box center [457, 161] width 371 height 79
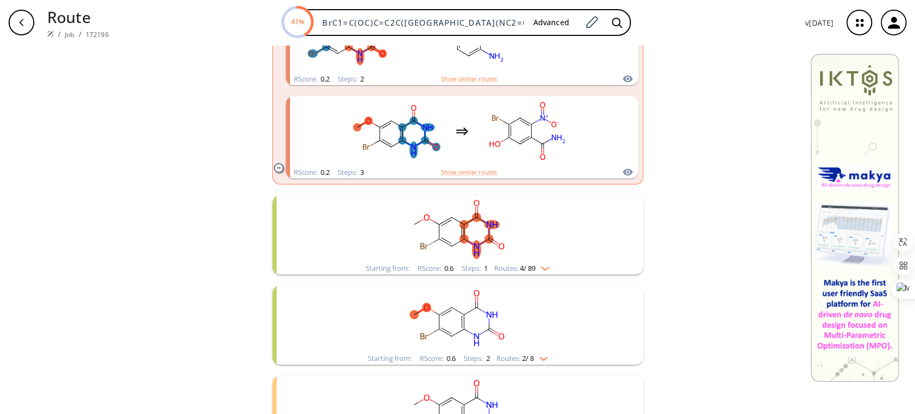
scroll to position [476, 0]
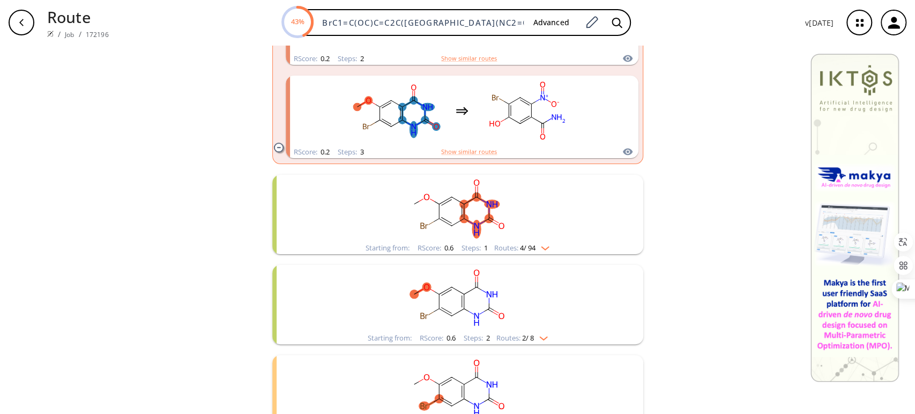
click at [542, 231] on rect "clusters" at bounding box center [458, 208] width 279 height 67
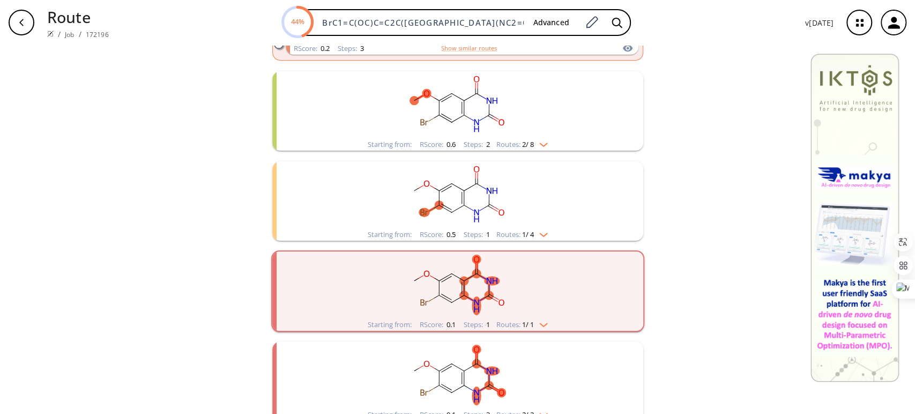
scroll to position [1115, 0]
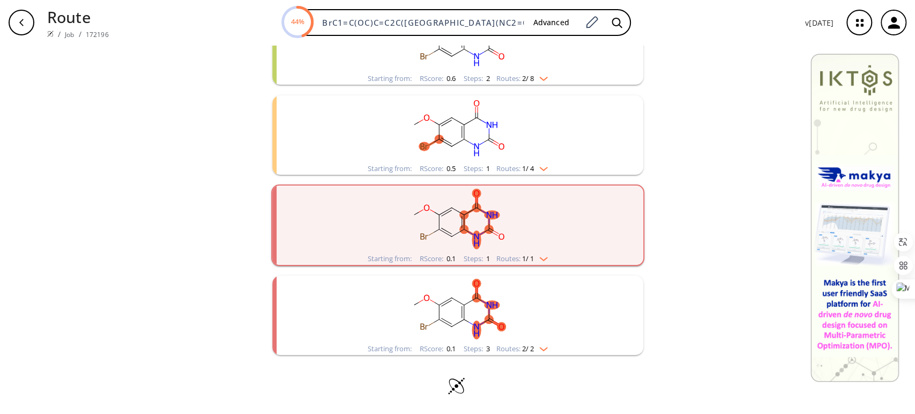
click at [549, 216] on rect "clusters" at bounding box center [458, 219] width 279 height 67
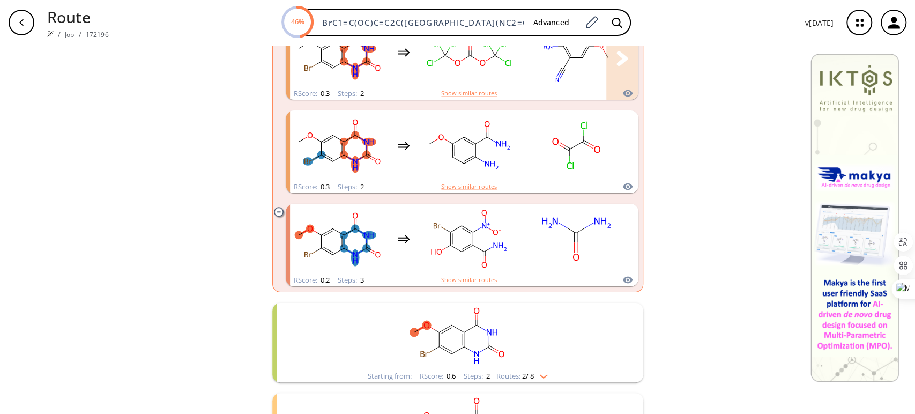
scroll to position [579, 0]
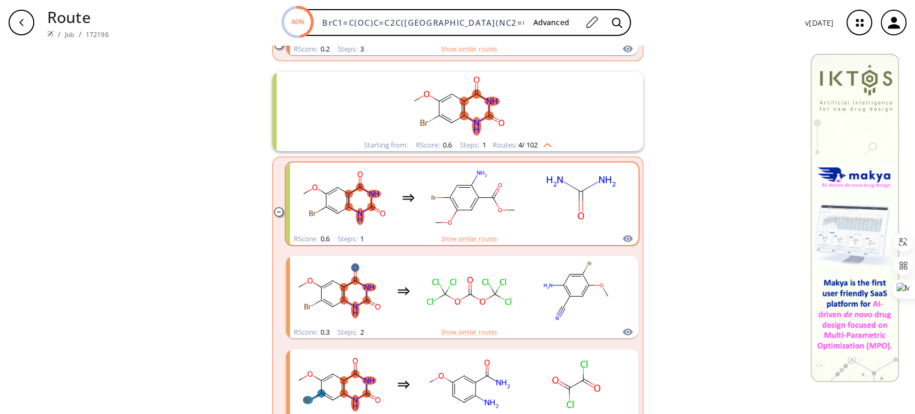
click at [553, 203] on rect "clusters" at bounding box center [581, 197] width 97 height 67
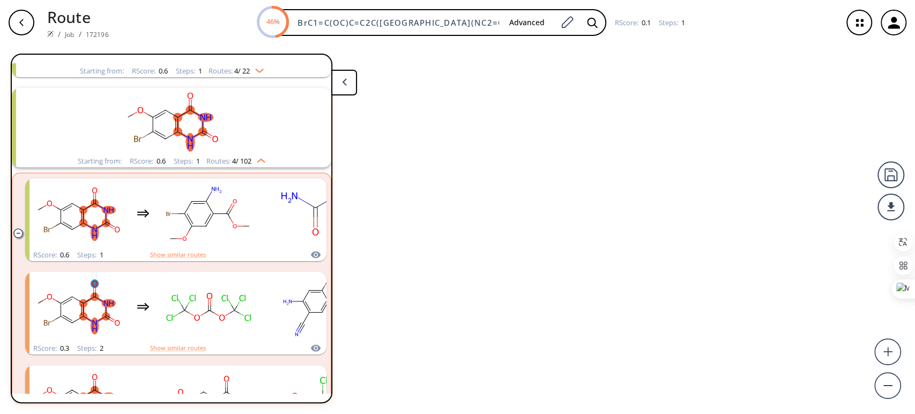
scroll to position [114, 0]
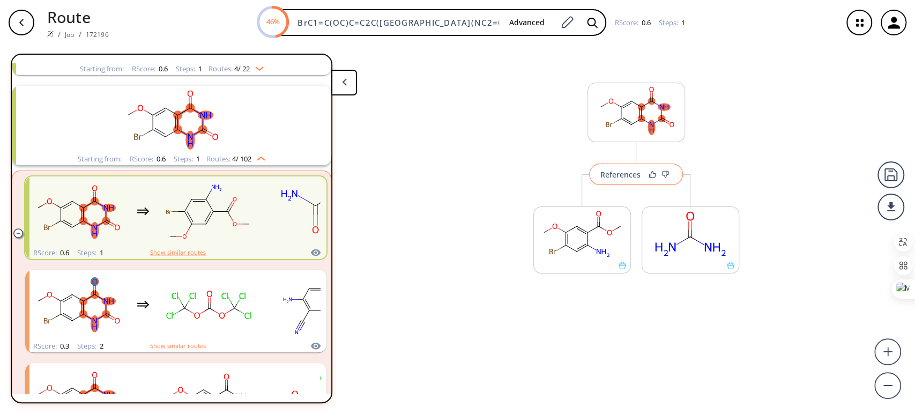
click at [646, 172] on div at bounding box center [659, 175] width 26 height 8
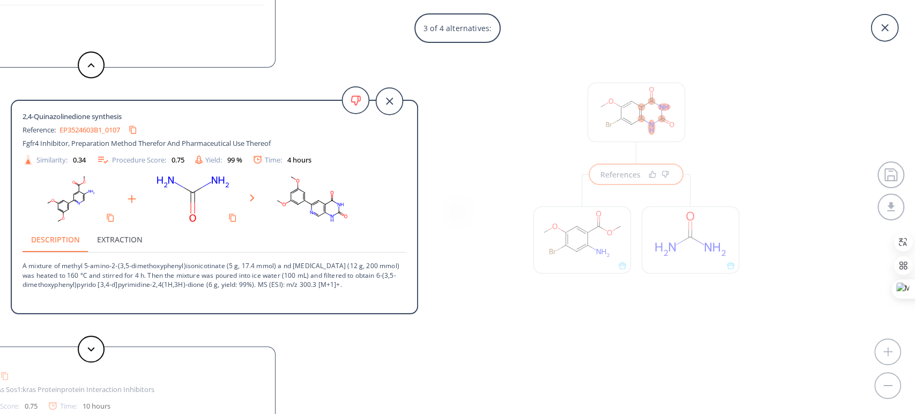
drag, startPoint x: 854, startPoint y: 128, endPoint x: 849, endPoint y: 130, distance: 5.6
click at [823, 128] on div "3 of 4 alternatives: 2,4-Quinazolinedione synthesis Reference: WO2022187236A1_0…" at bounding box center [457, 207] width 915 height 414
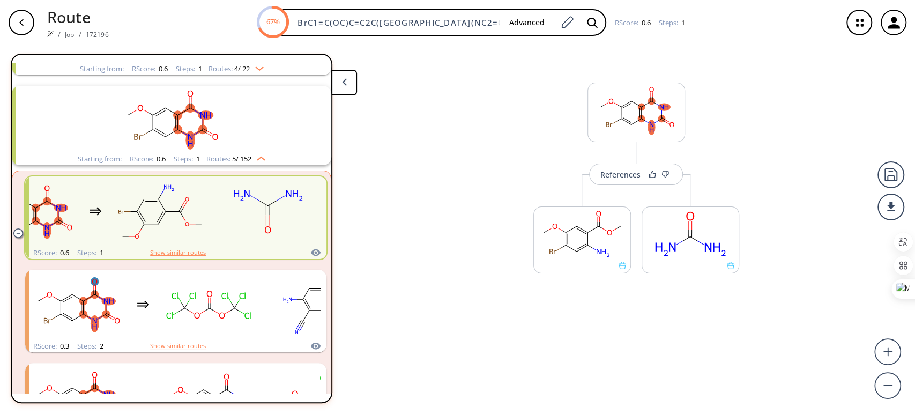
click at [191, 248] on button "Show similar routes" at bounding box center [178, 253] width 56 height 10
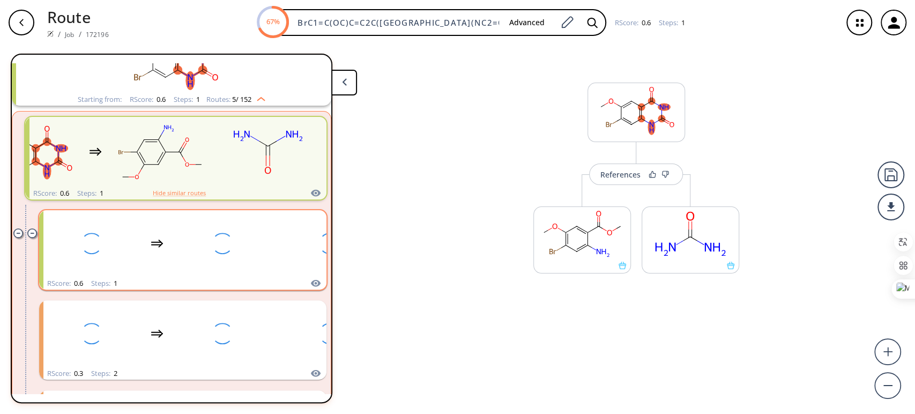
scroll to position [233, 0]
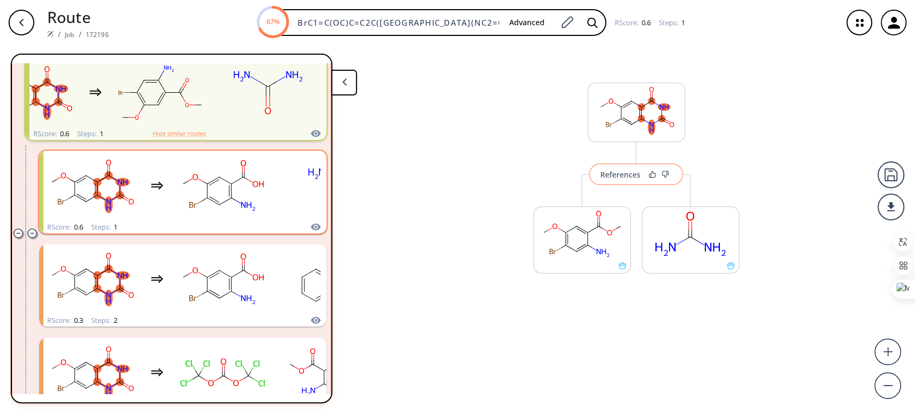
click at [633, 171] on div "References" at bounding box center [621, 174] width 40 height 7
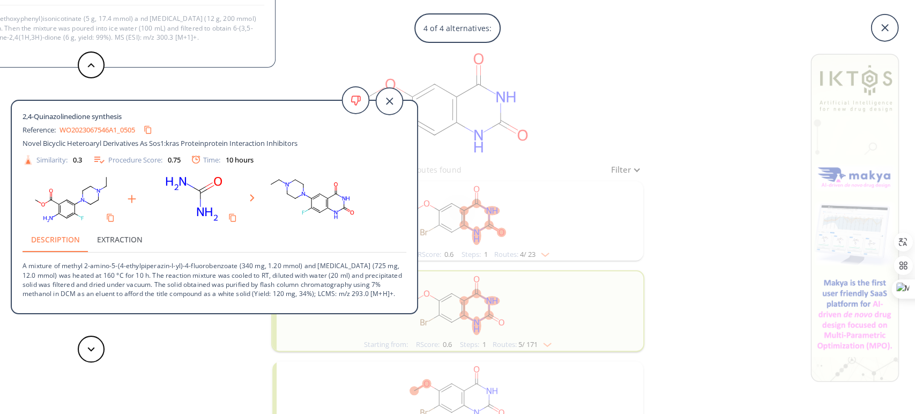
click at [694, 206] on div "4 of 4 alternatives: 2,4-Quinazolinedione synthesis Reference: WO2022187236A1_0…" at bounding box center [457, 207] width 915 height 414
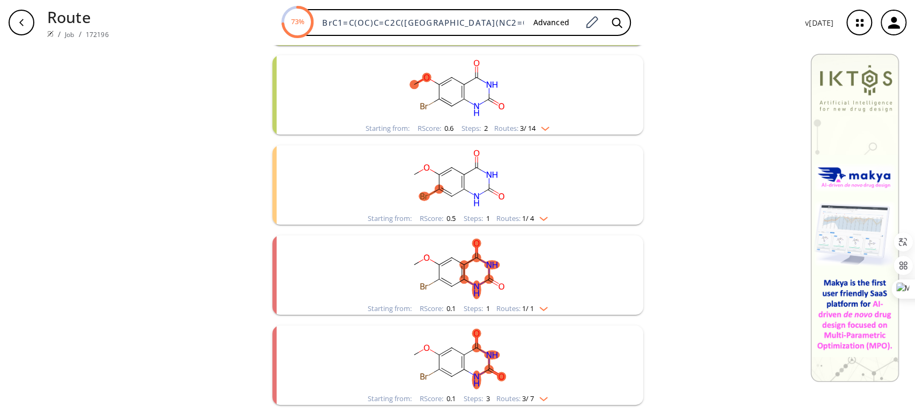
scroll to position [356, 0]
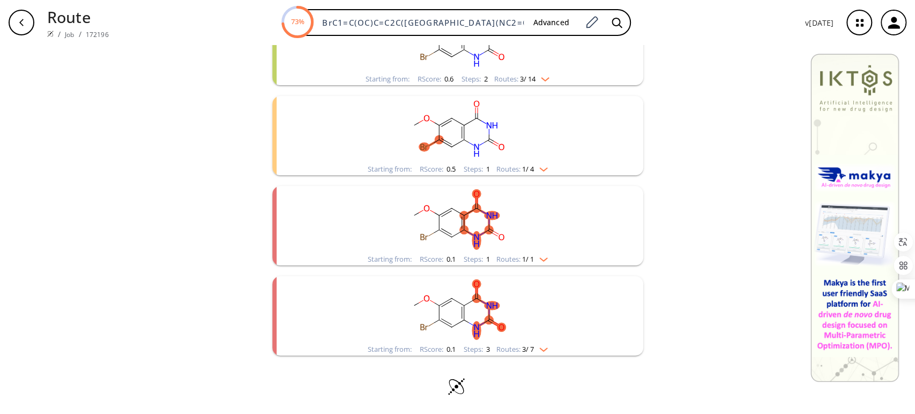
click at [558, 295] on rect "clusters" at bounding box center [458, 309] width 279 height 67
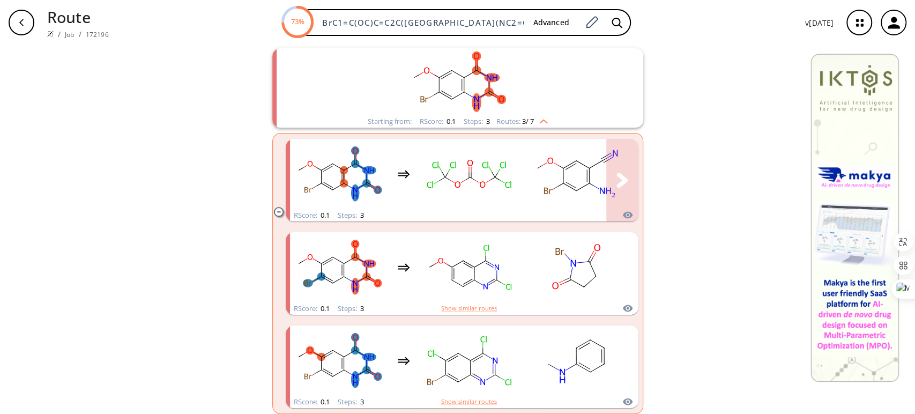
scroll to position [523, 0]
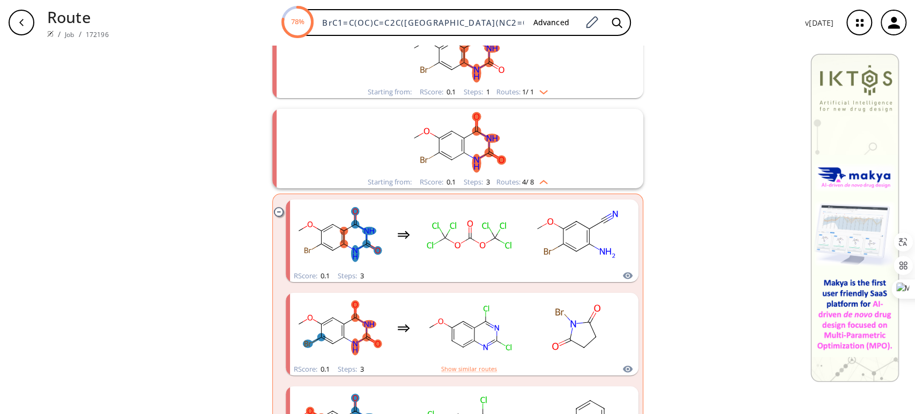
click at [525, 170] on rect "clusters" at bounding box center [458, 142] width 279 height 67
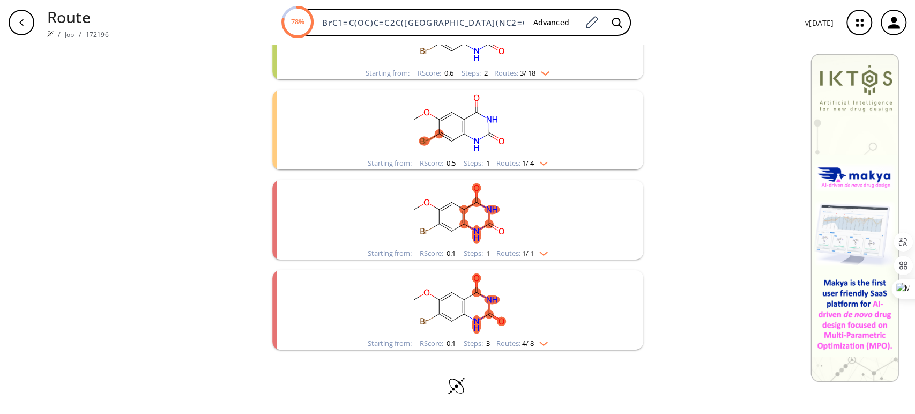
scroll to position [356, 0]
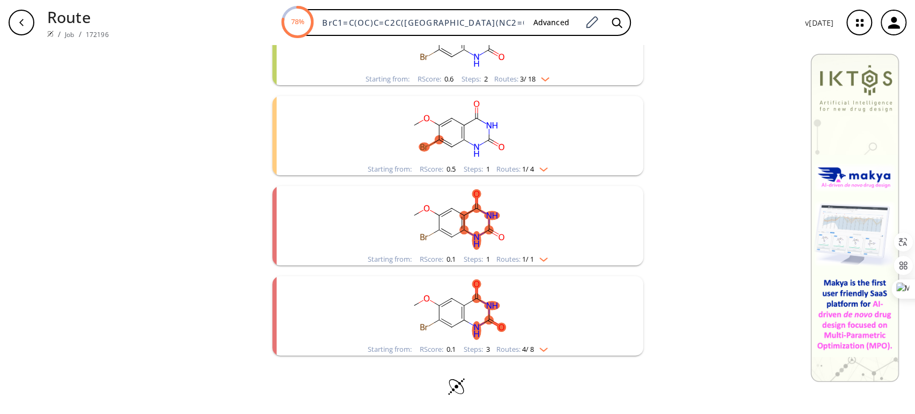
click at [545, 167] on img "clusters" at bounding box center [541, 167] width 14 height 9
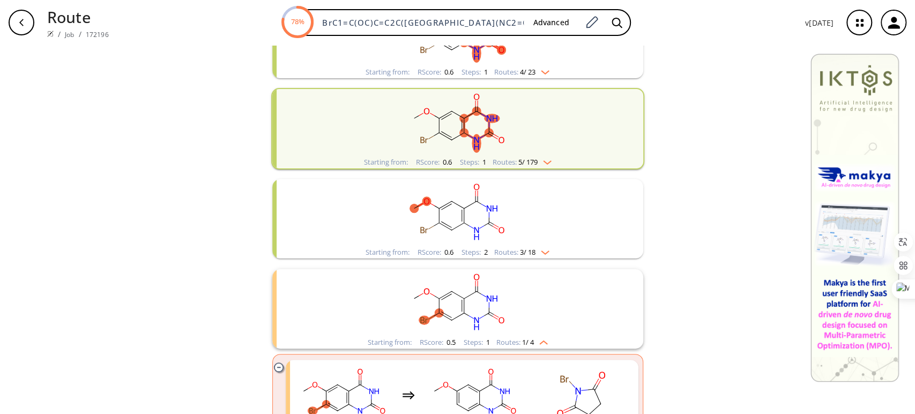
scroll to position [176, 0]
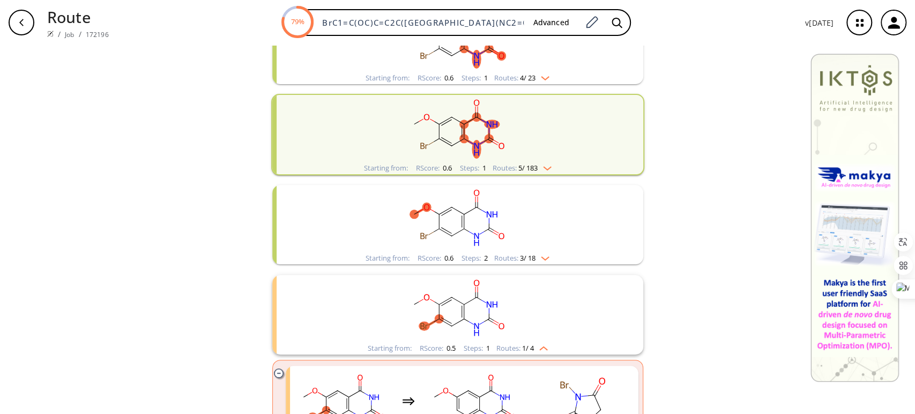
click at [538, 167] on img "clusters" at bounding box center [545, 166] width 14 height 9
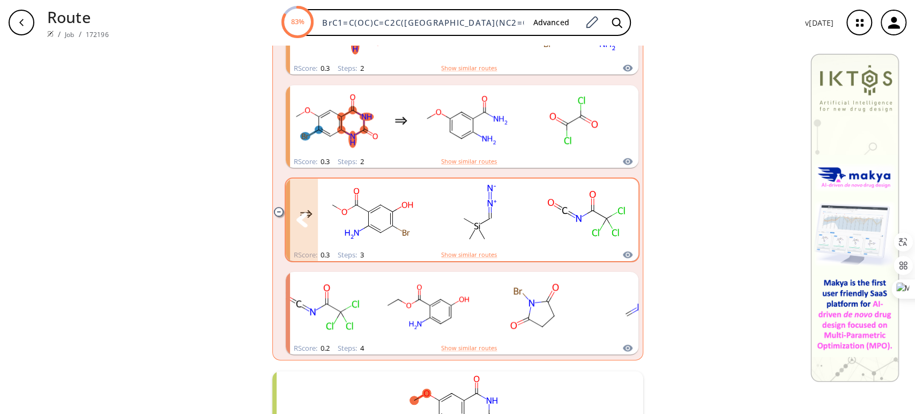
scroll to position [415, 0]
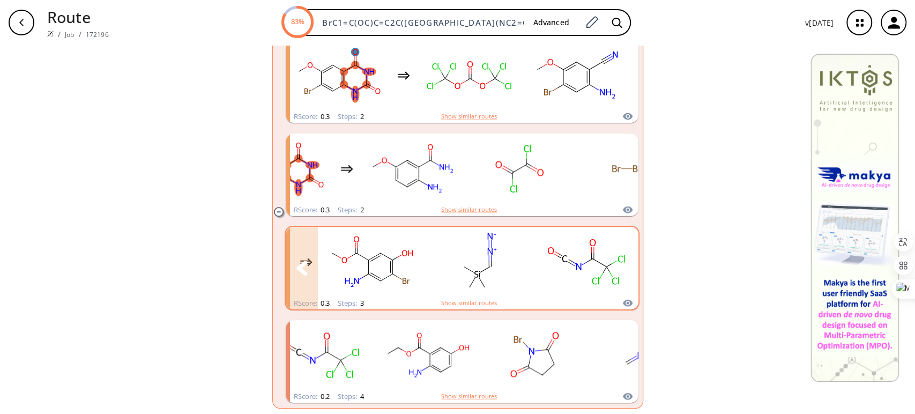
click at [499, 287] on rect "clusters" at bounding box center [479, 261] width 97 height 67
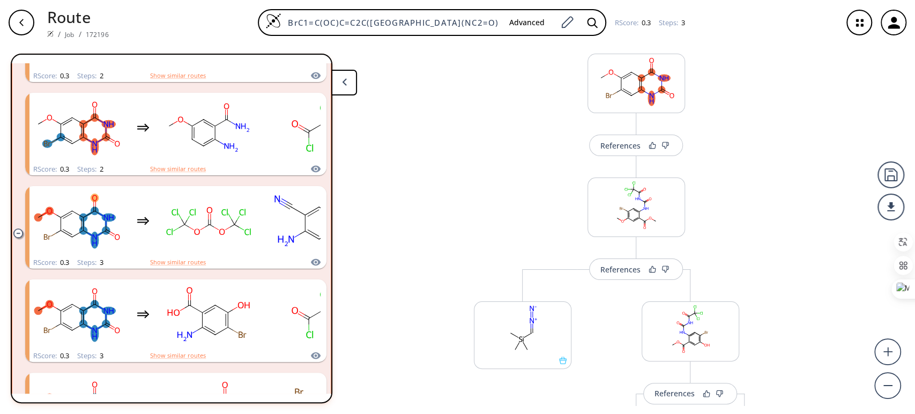
scroll to position [22, 0]
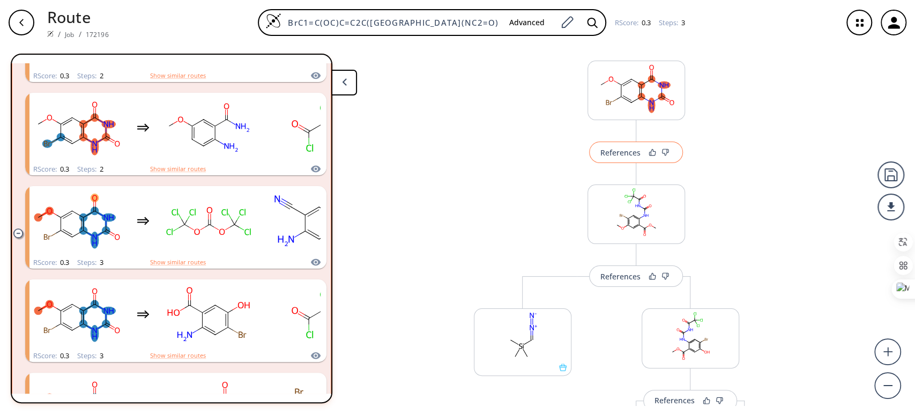
click at [635, 154] on div "References" at bounding box center [621, 152] width 40 height 7
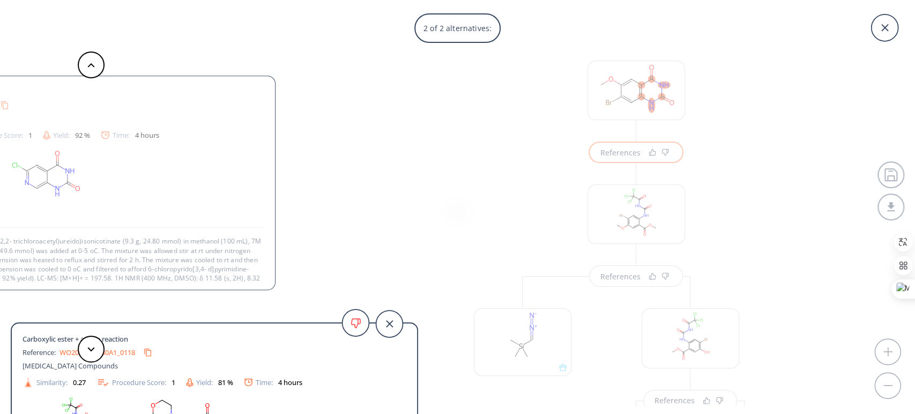
scroll to position [11, 0]
